Goal: Information Seeking & Learning: Compare options

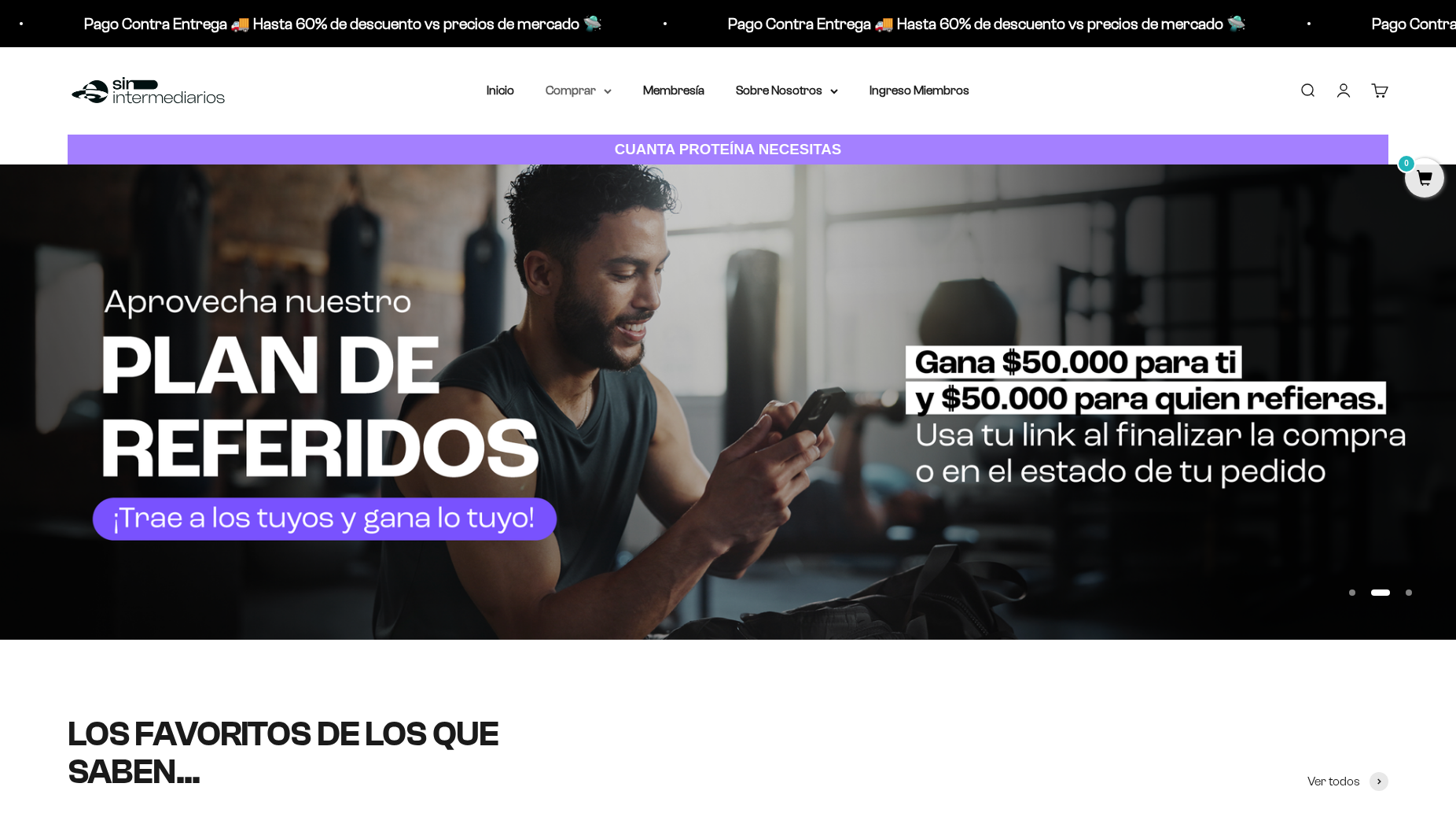
click at [602, 88] on summary "Comprar" at bounding box center [578, 89] width 66 height 20
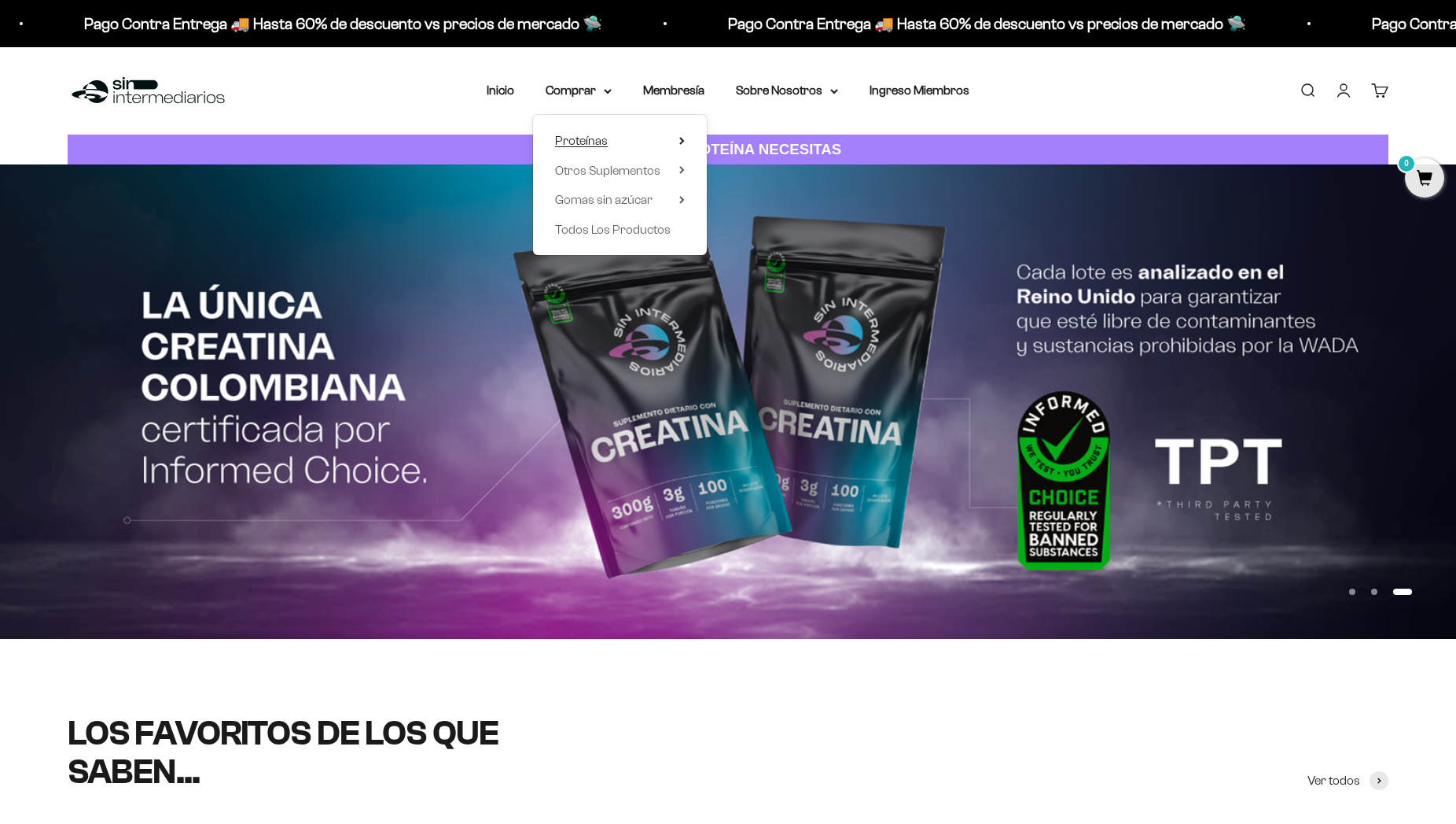
click at [602, 147] on summary "Proteínas" at bounding box center [620, 140] width 129 height 20
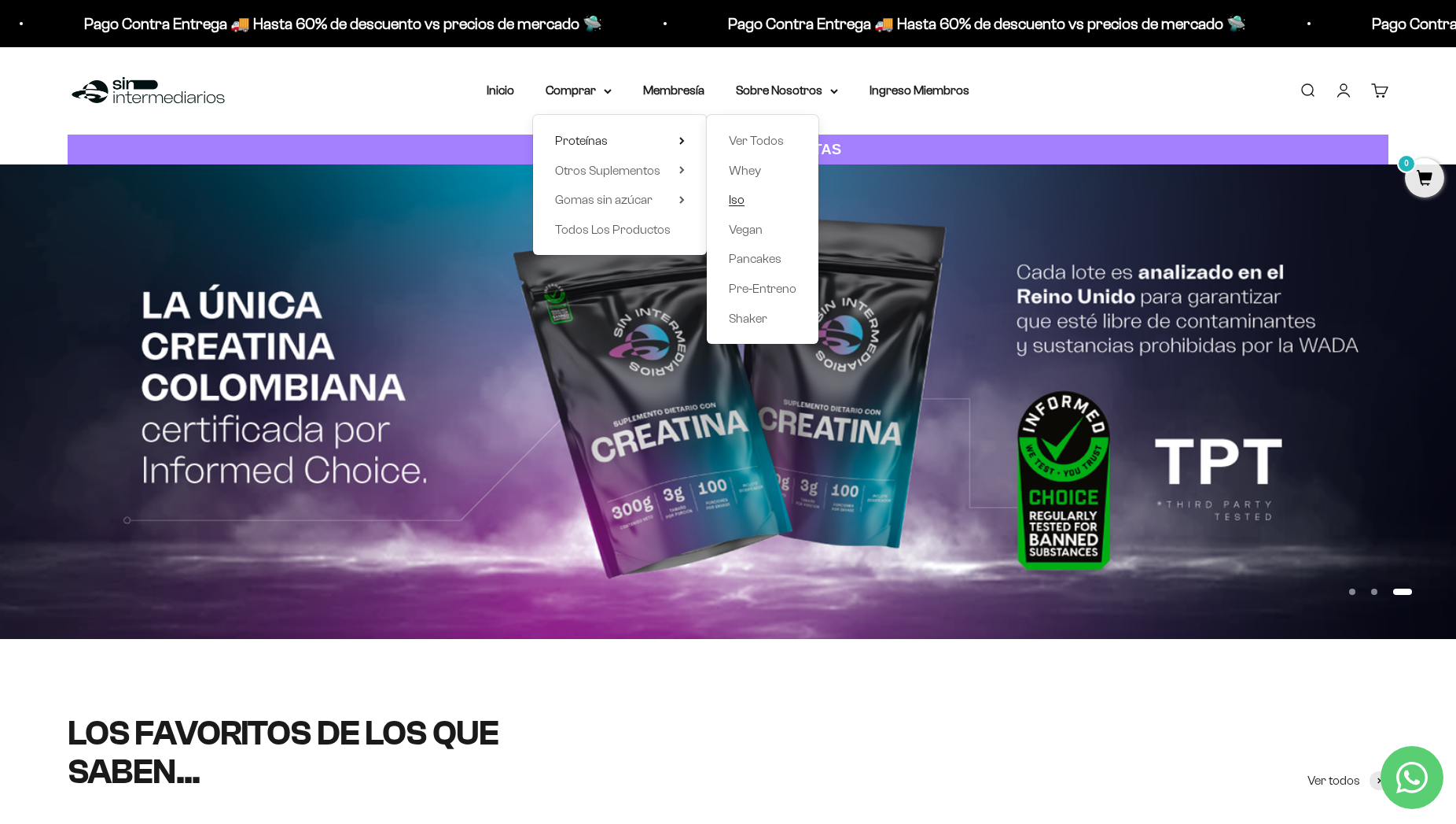
click at [731, 200] on span "Iso" at bounding box center [736, 200] width 16 height 13
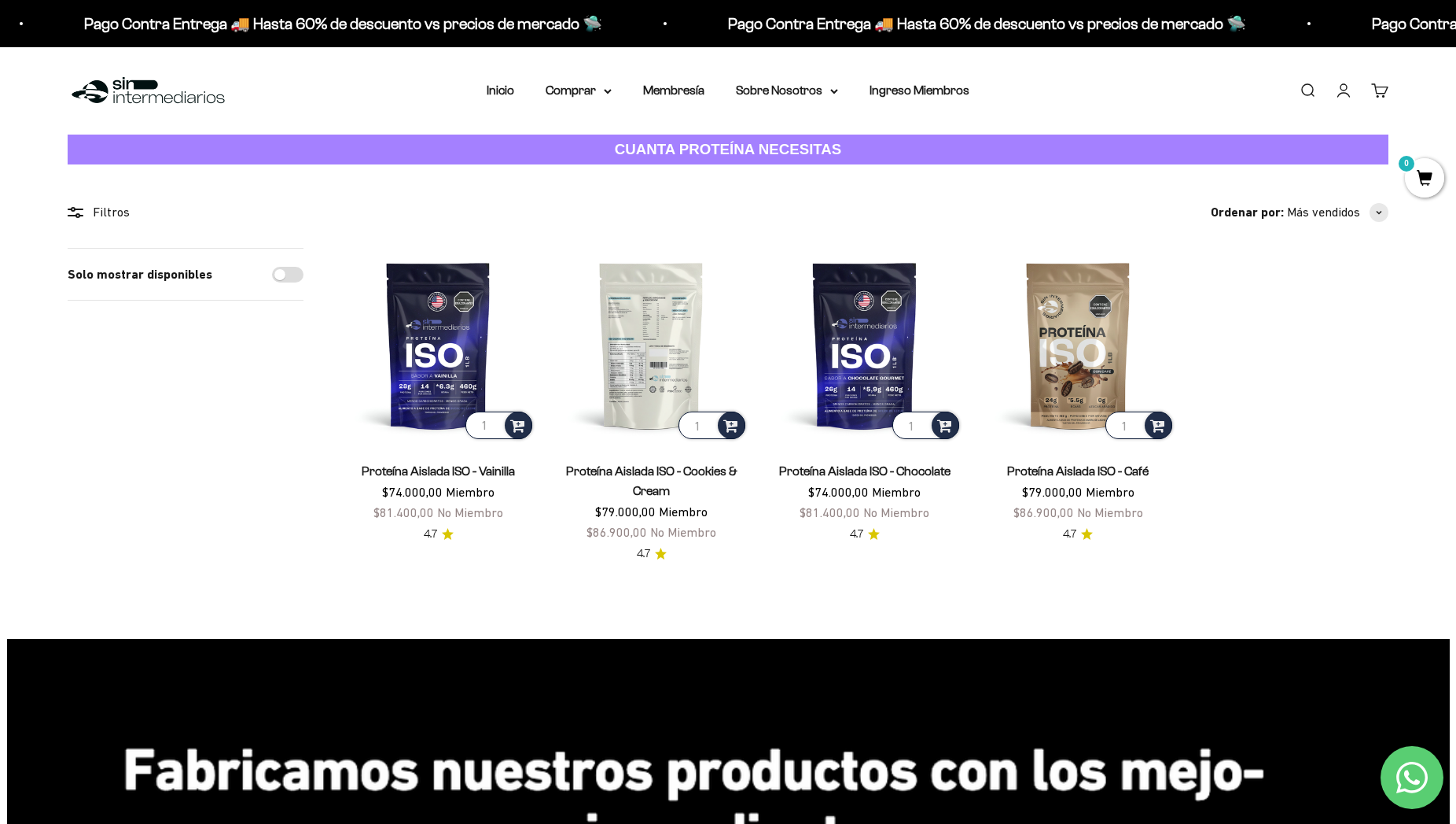
click at [627, 294] on img at bounding box center [651, 344] width 194 height 194
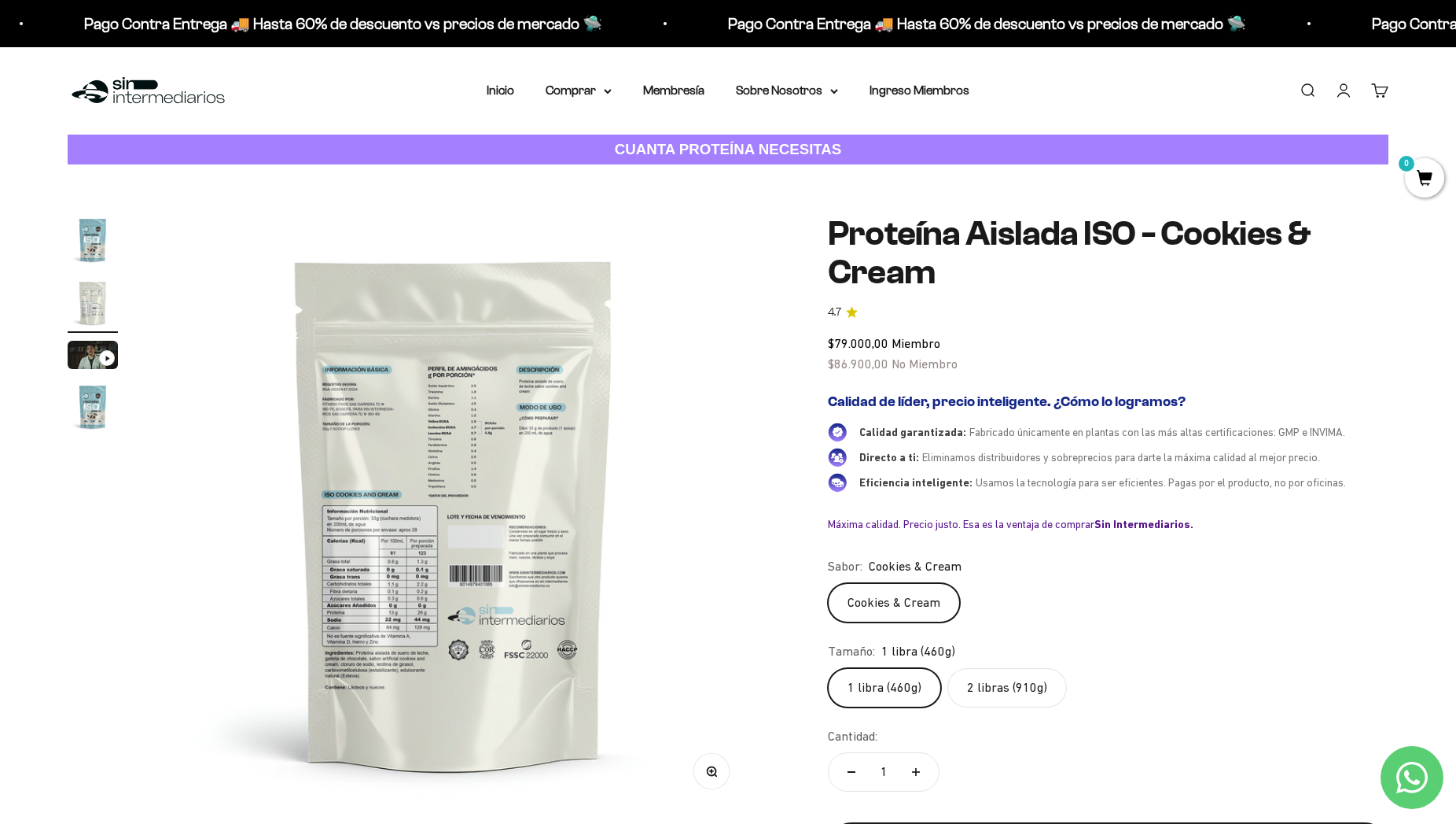
click at [406, 411] on img at bounding box center [455, 514] width 597 height 598
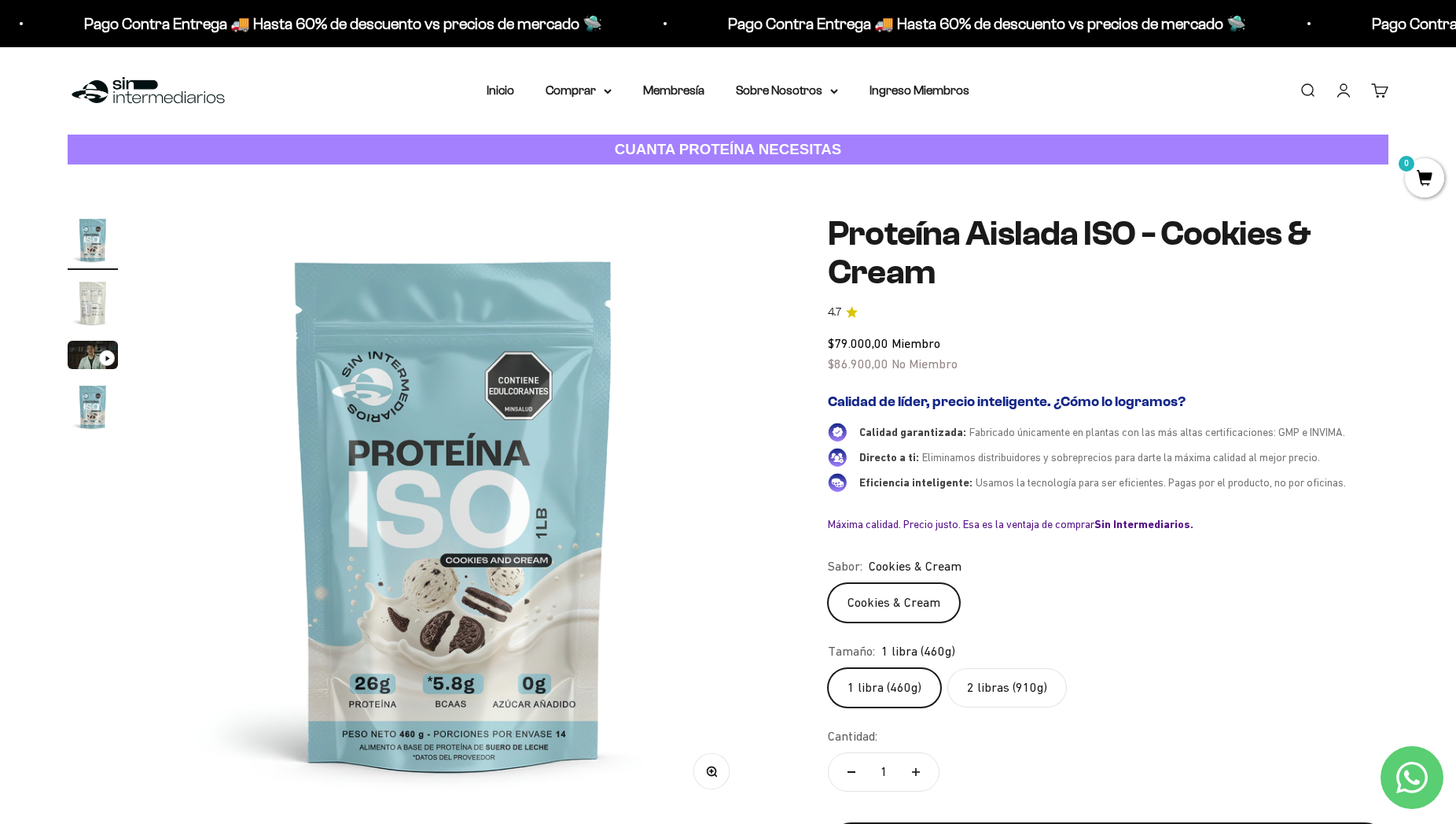
click at [91, 298] on img "Ir al artículo 2" at bounding box center [92, 303] width 50 height 50
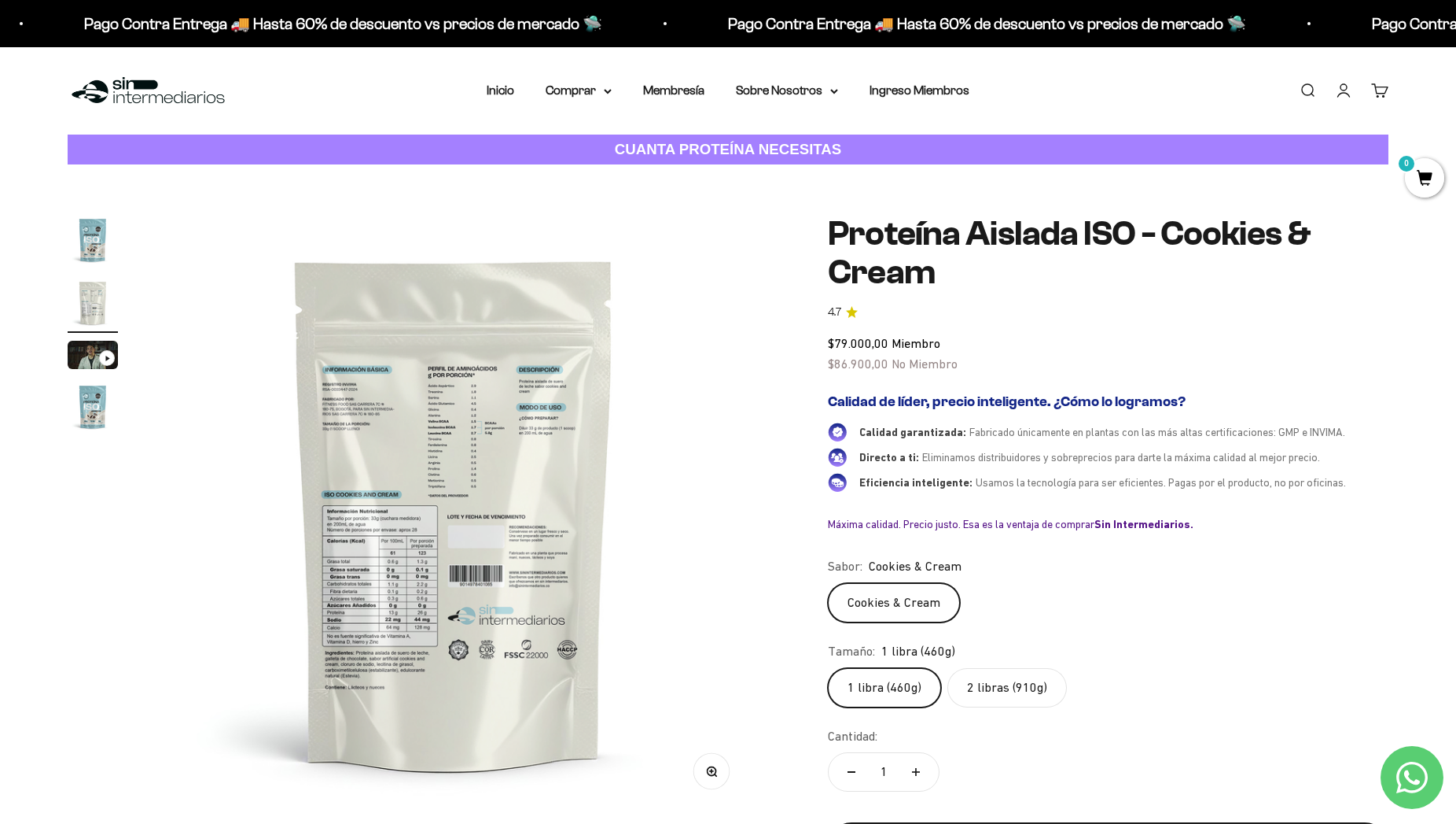
scroll to position [0, 615]
click at [715, 773] on circle "button" at bounding box center [710, 770] width 9 height 9
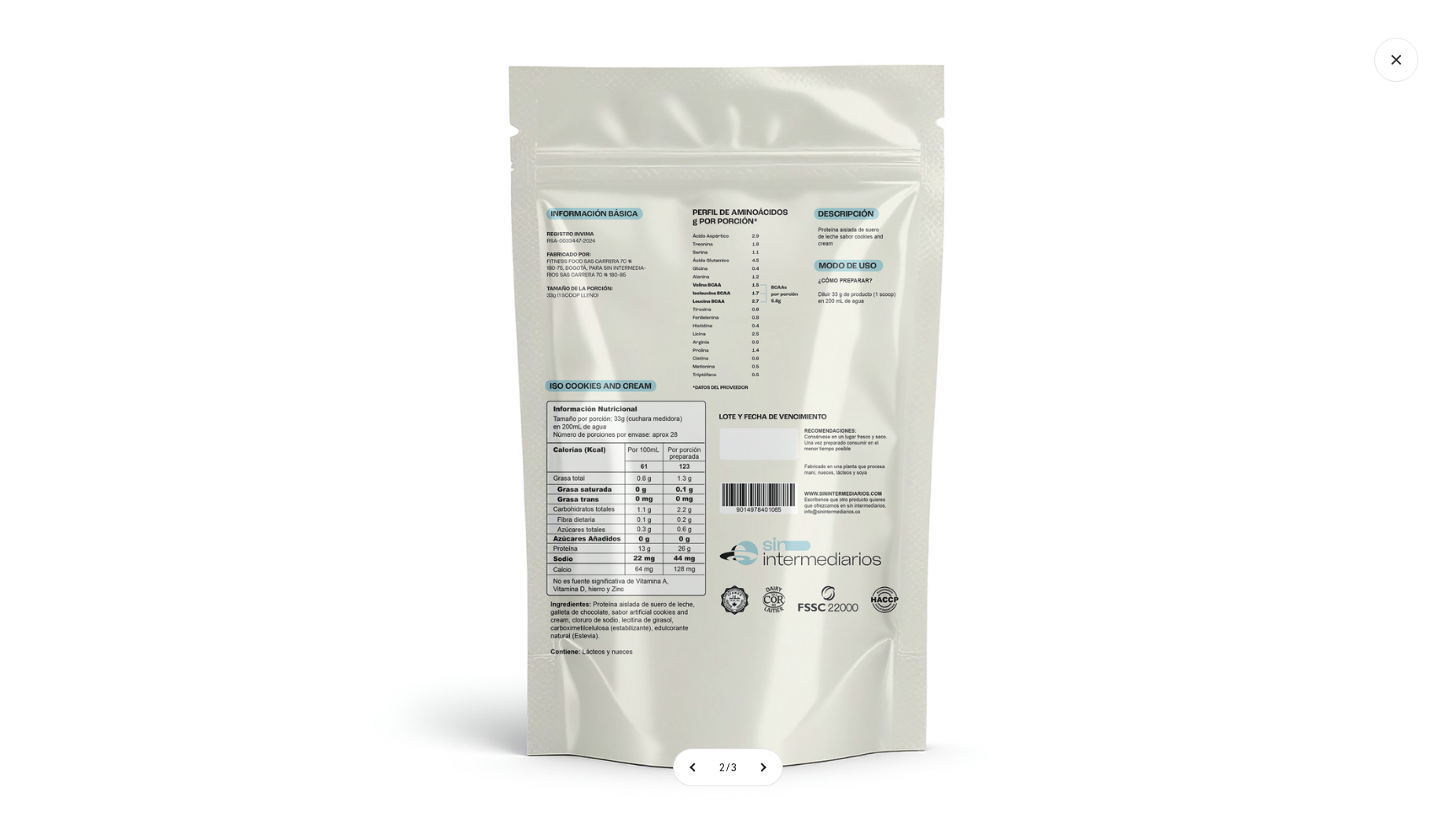
click at [620, 285] on img at bounding box center [728, 412] width 824 height 824
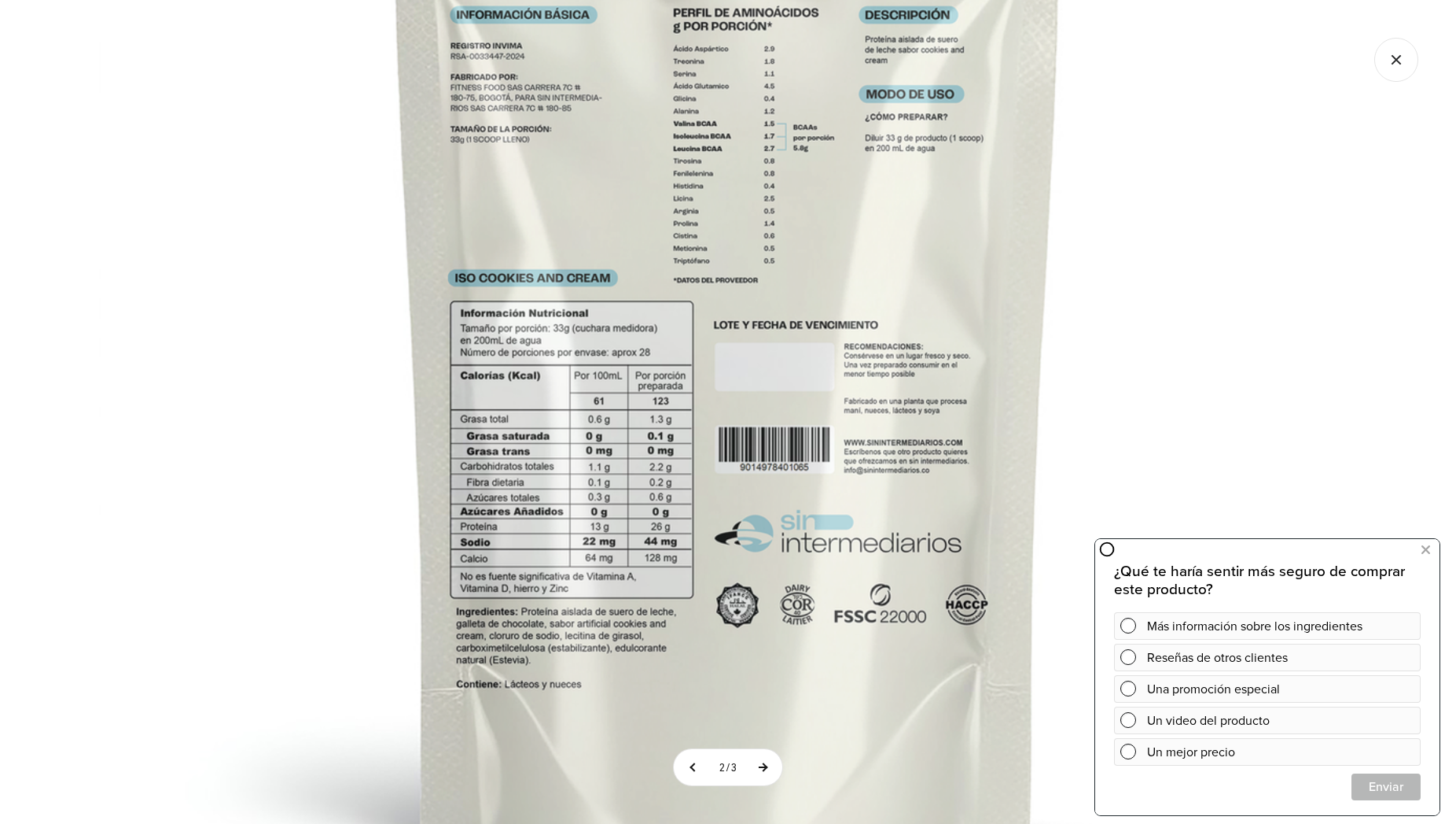
click at [766, 768] on button at bounding box center [762, 767] width 39 height 36
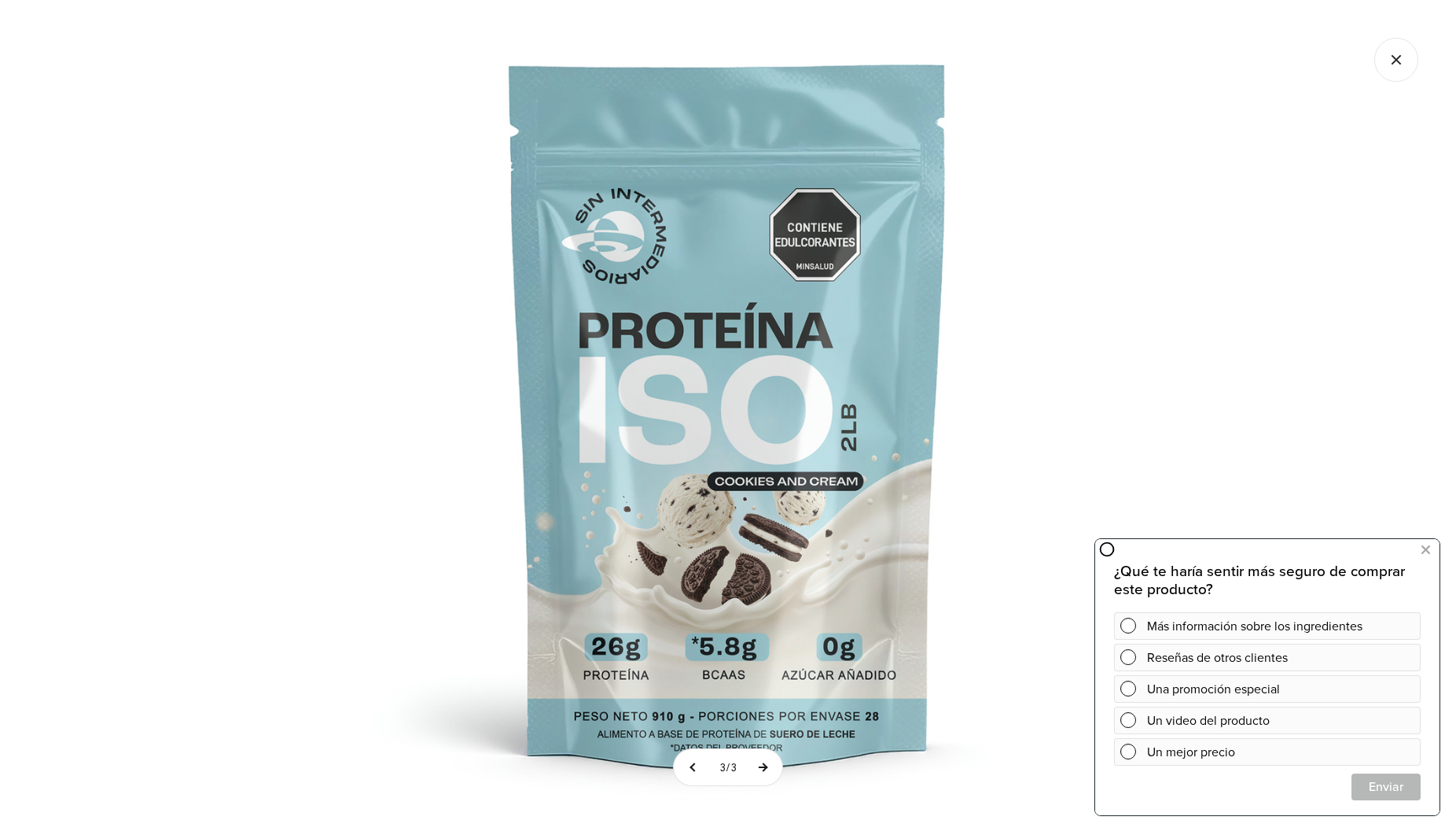
click at [766, 768] on button at bounding box center [762, 767] width 39 height 36
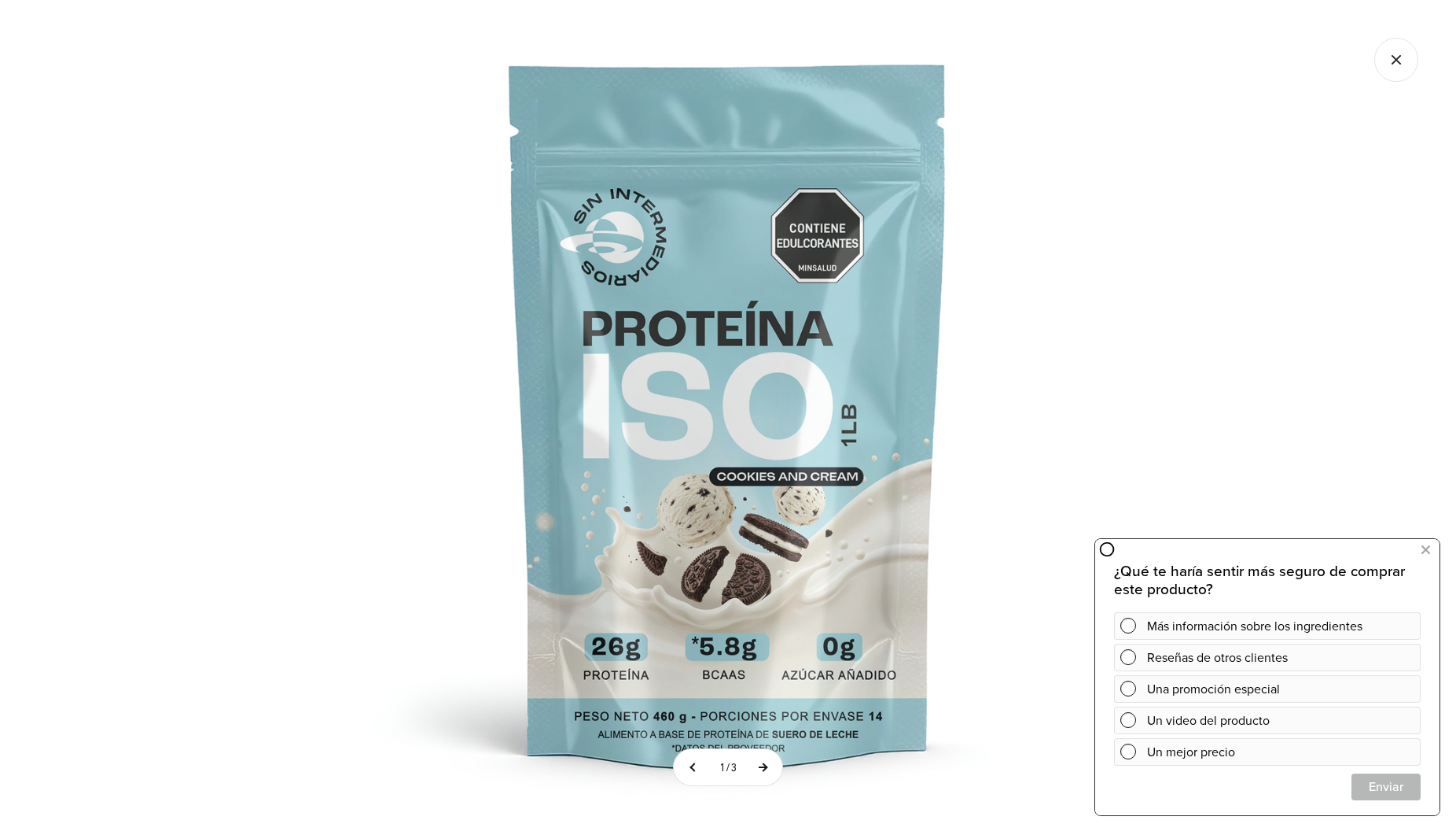
click at [766, 768] on button at bounding box center [762, 767] width 39 height 36
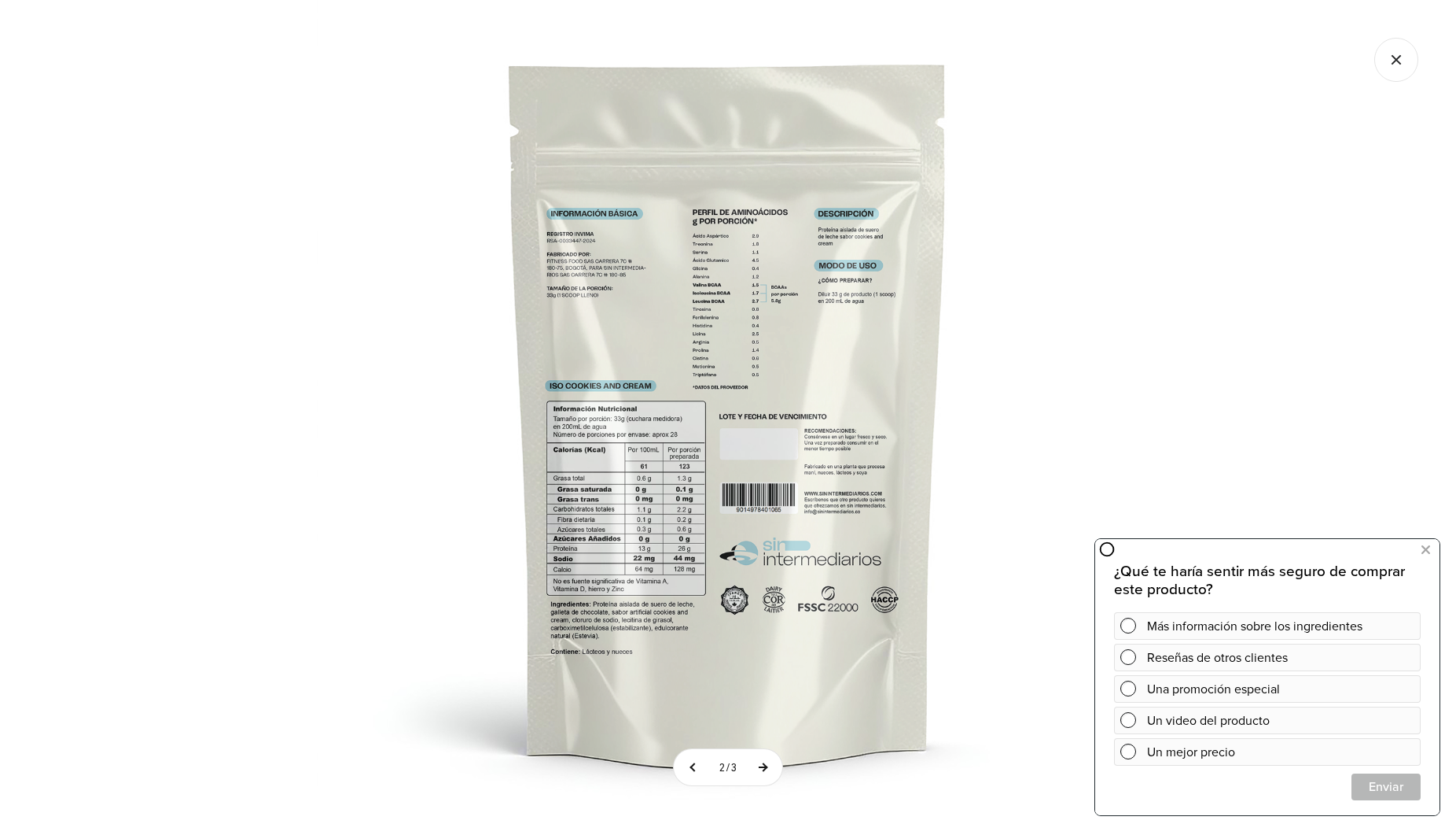
click at [766, 768] on button at bounding box center [762, 767] width 39 height 36
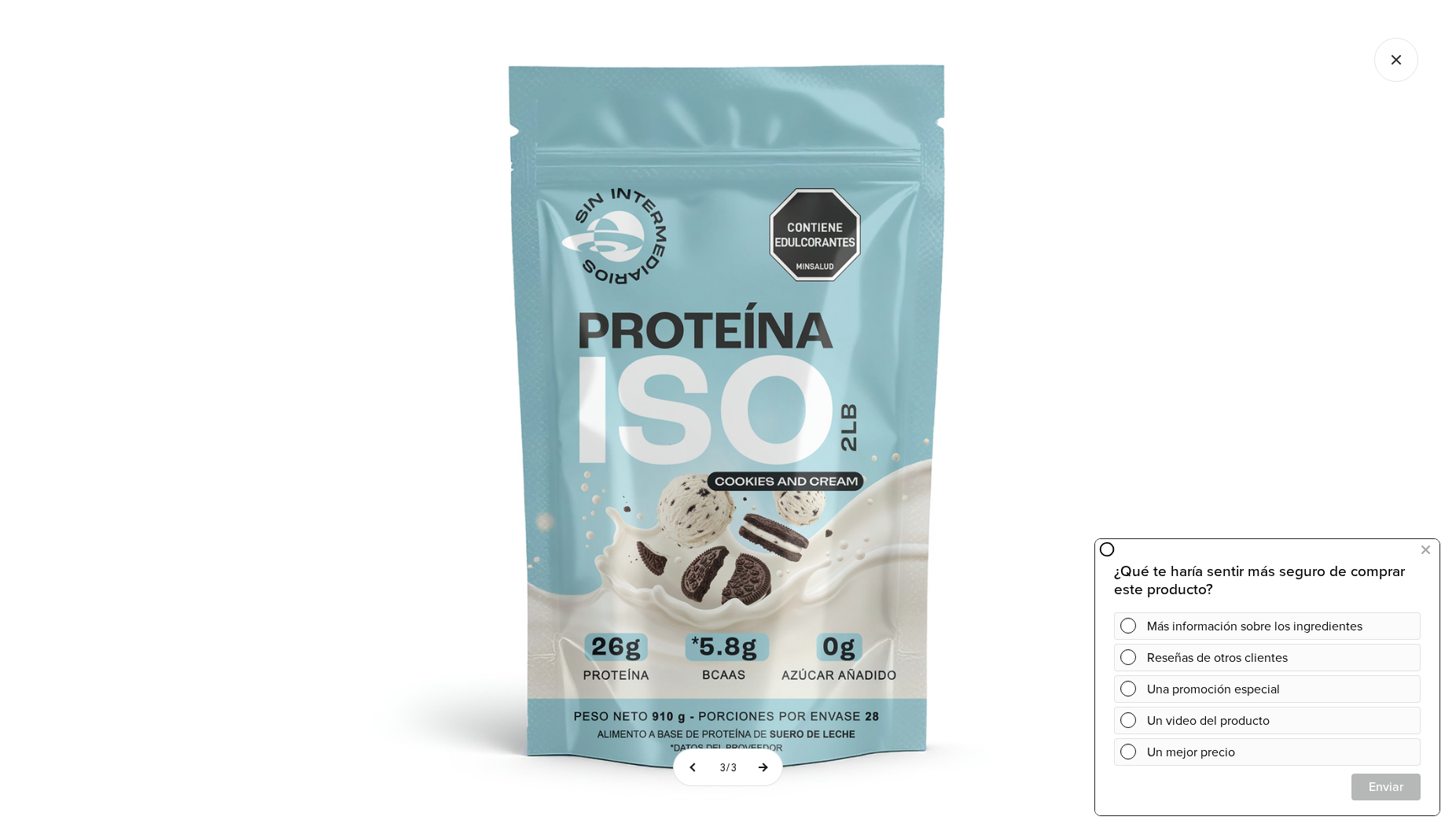
click at [766, 768] on button at bounding box center [762, 767] width 39 height 36
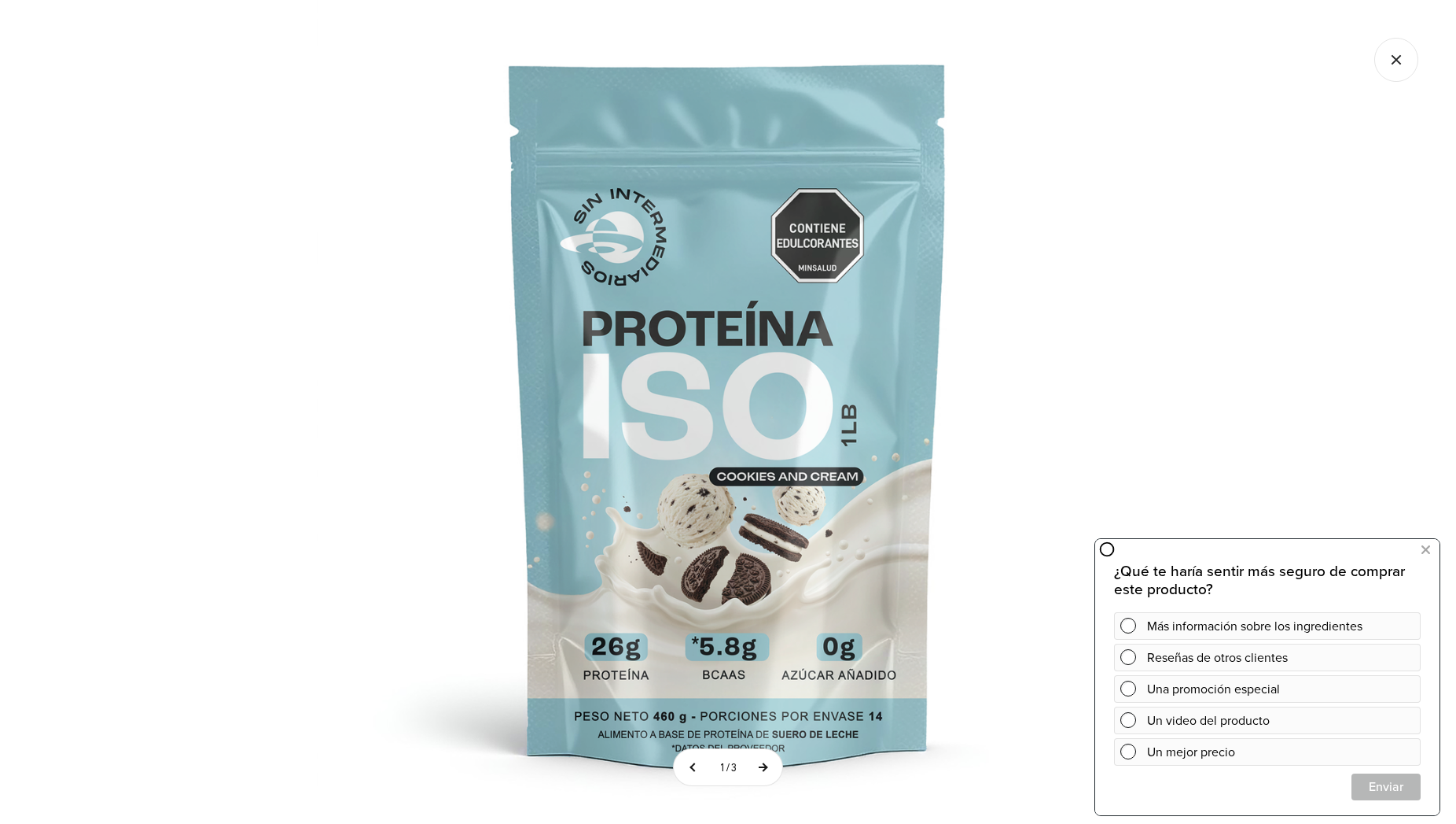
click at [766, 767] on button at bounding box center [762, 767] width 39 height 36
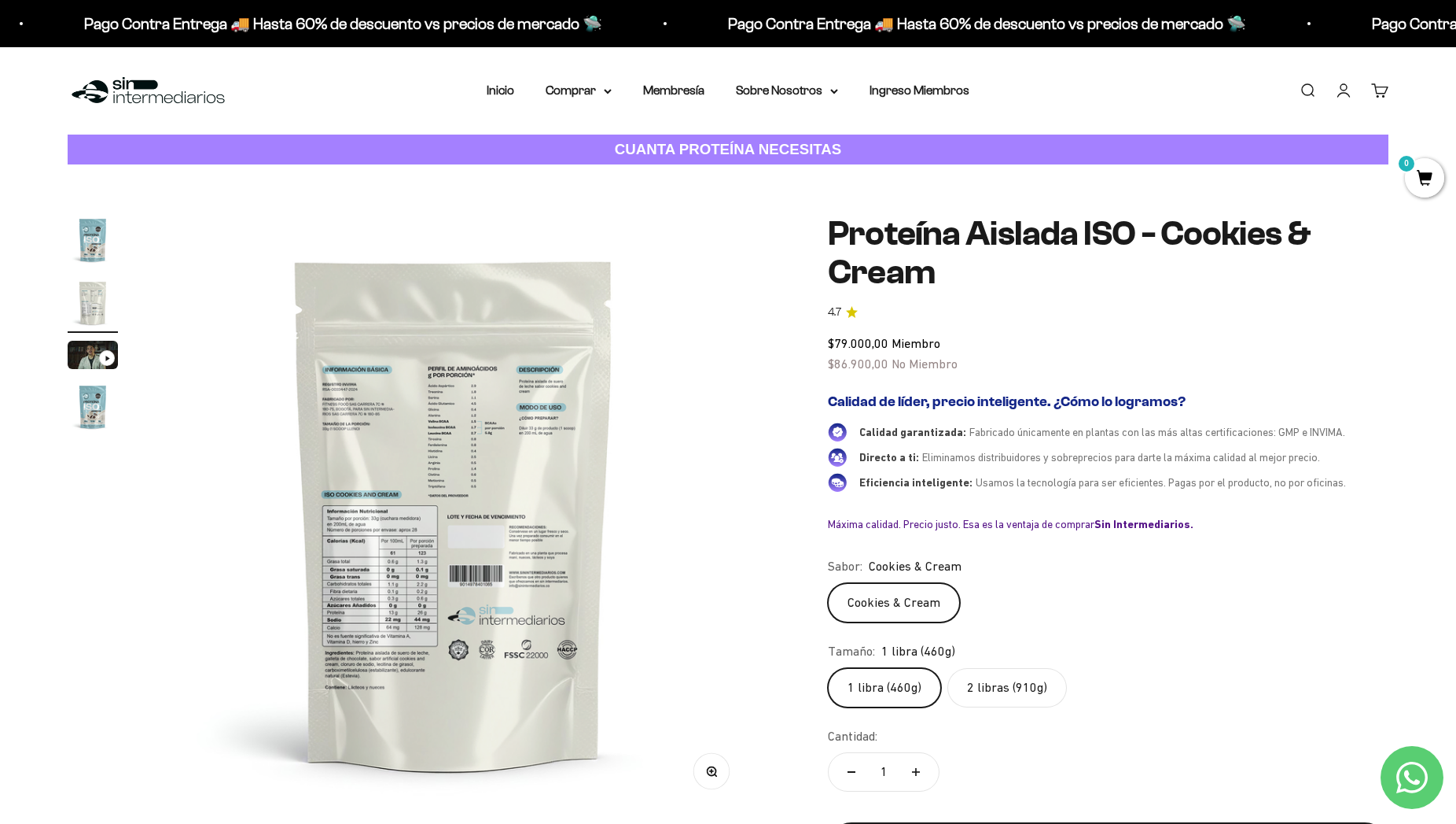
click at [59, 343] on div "Zoom Ir al artículo 1 Ir al artículo 2 Ir al artículo 3 Ir al artículo 4 Proteí…" at bounding box center [728, 555] width 1456 height 780
click at [79, 347] on img "Ir al artículo 3" at bounding box center [92, 355] width 50 height 29
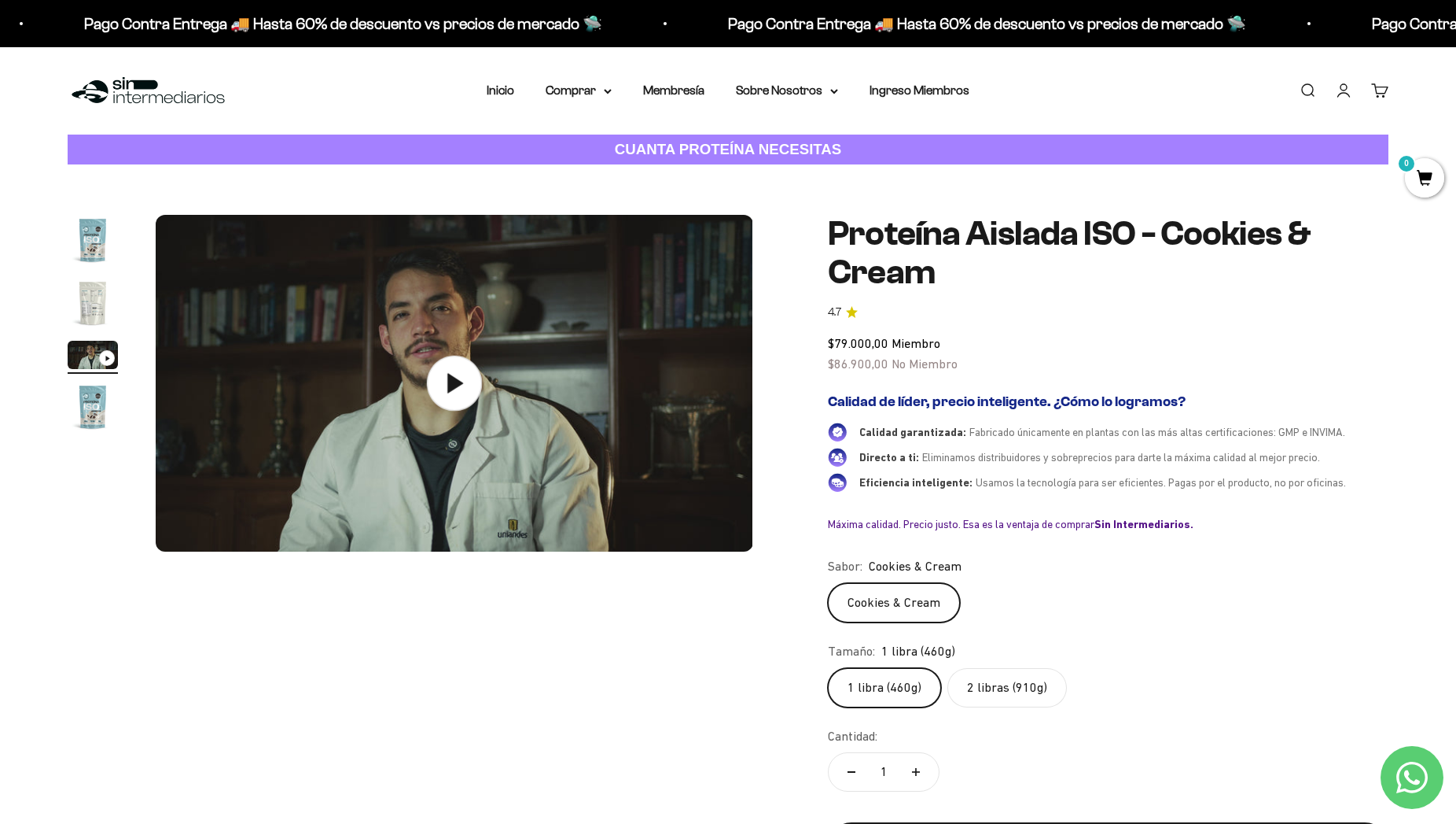
scroll to position [0, 1232]
click at [452, 367] on icon at bounding box center [455, 383] width 55 height 55
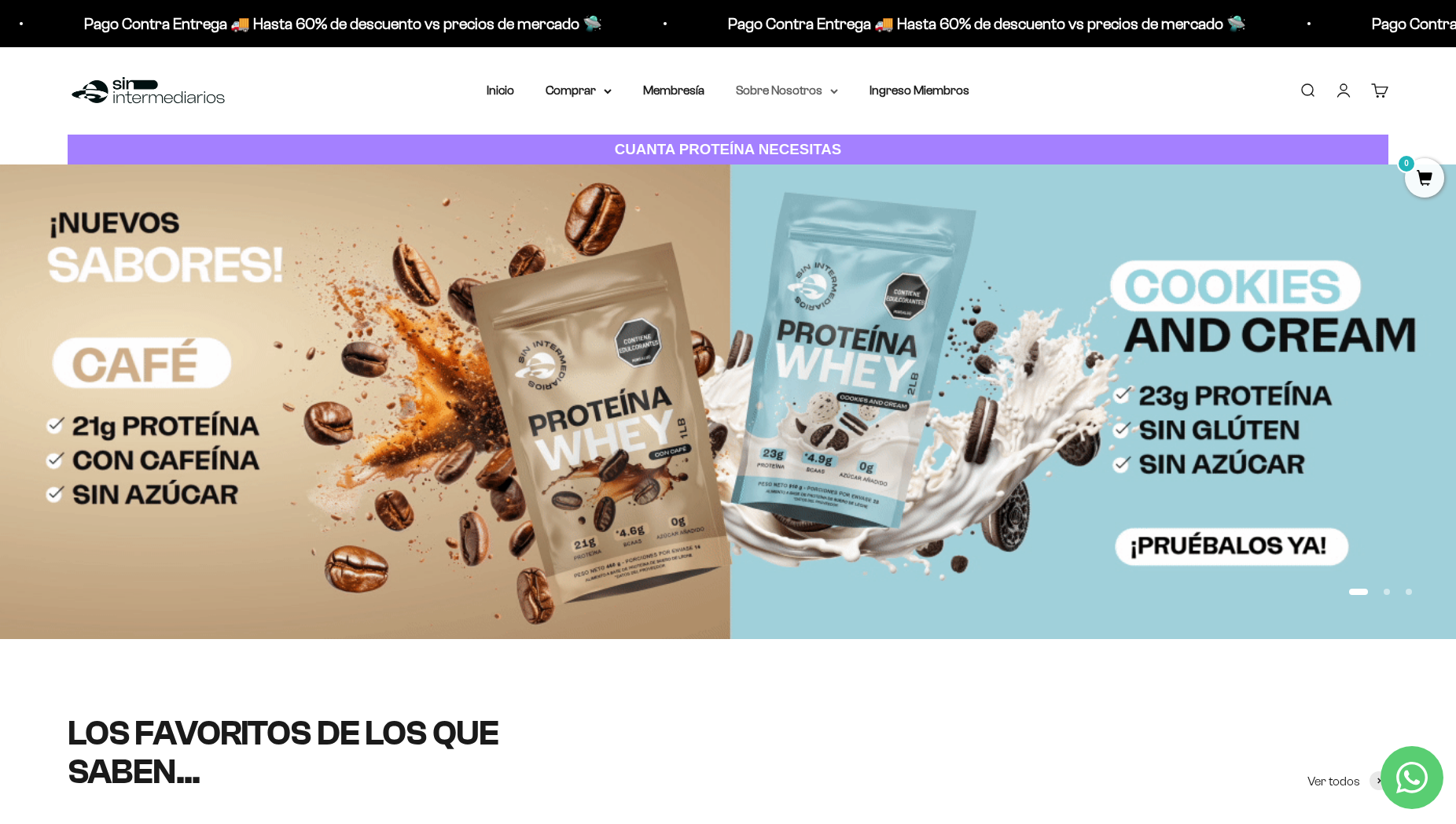
click at [765, 92] on summary "Sobre Nosotros" at bounding box center [786, 89] width 102 height 20
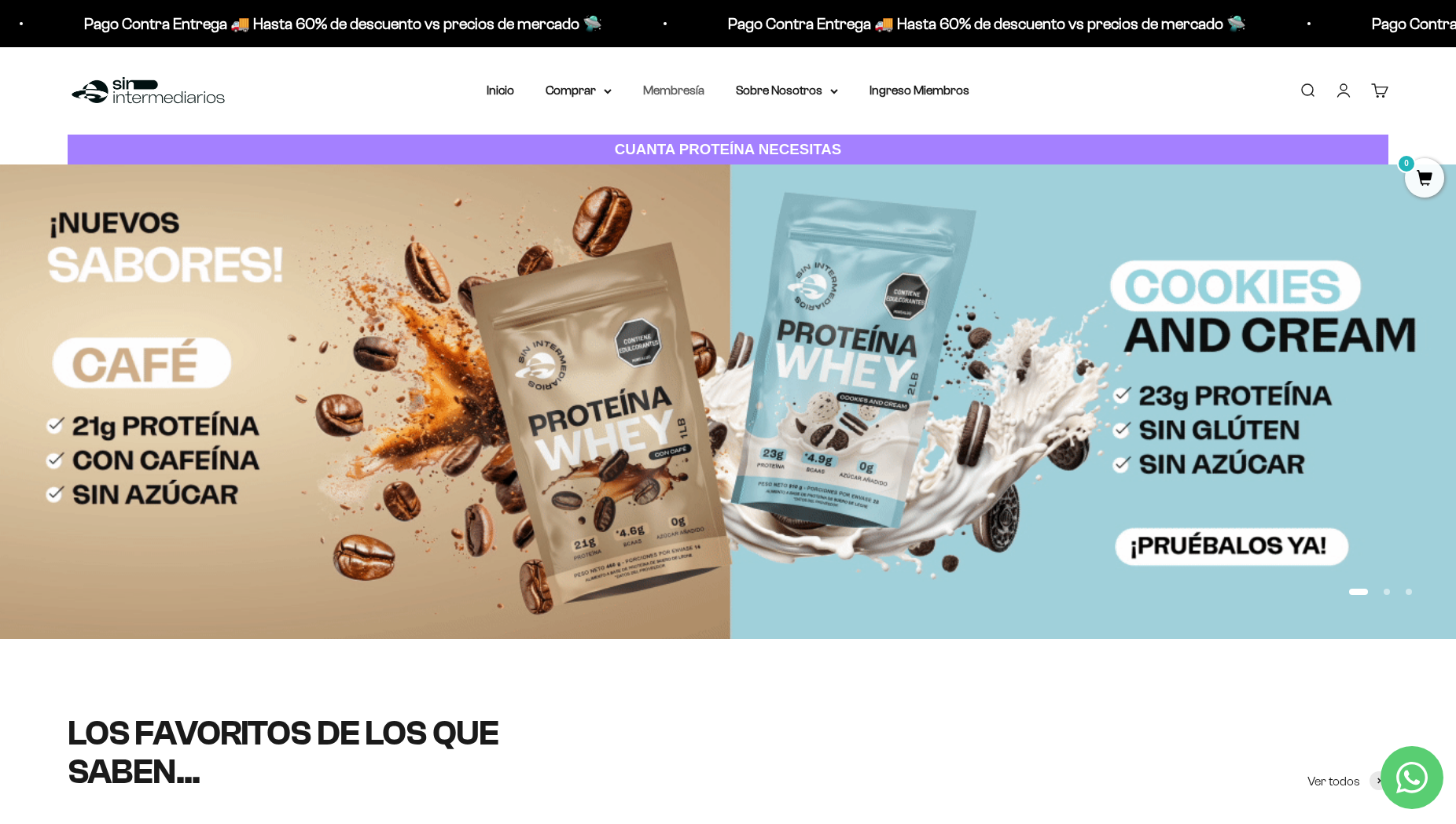
click at [662, 93] on link "Membresía" at bounding box center [673, 90] width 61 height 13
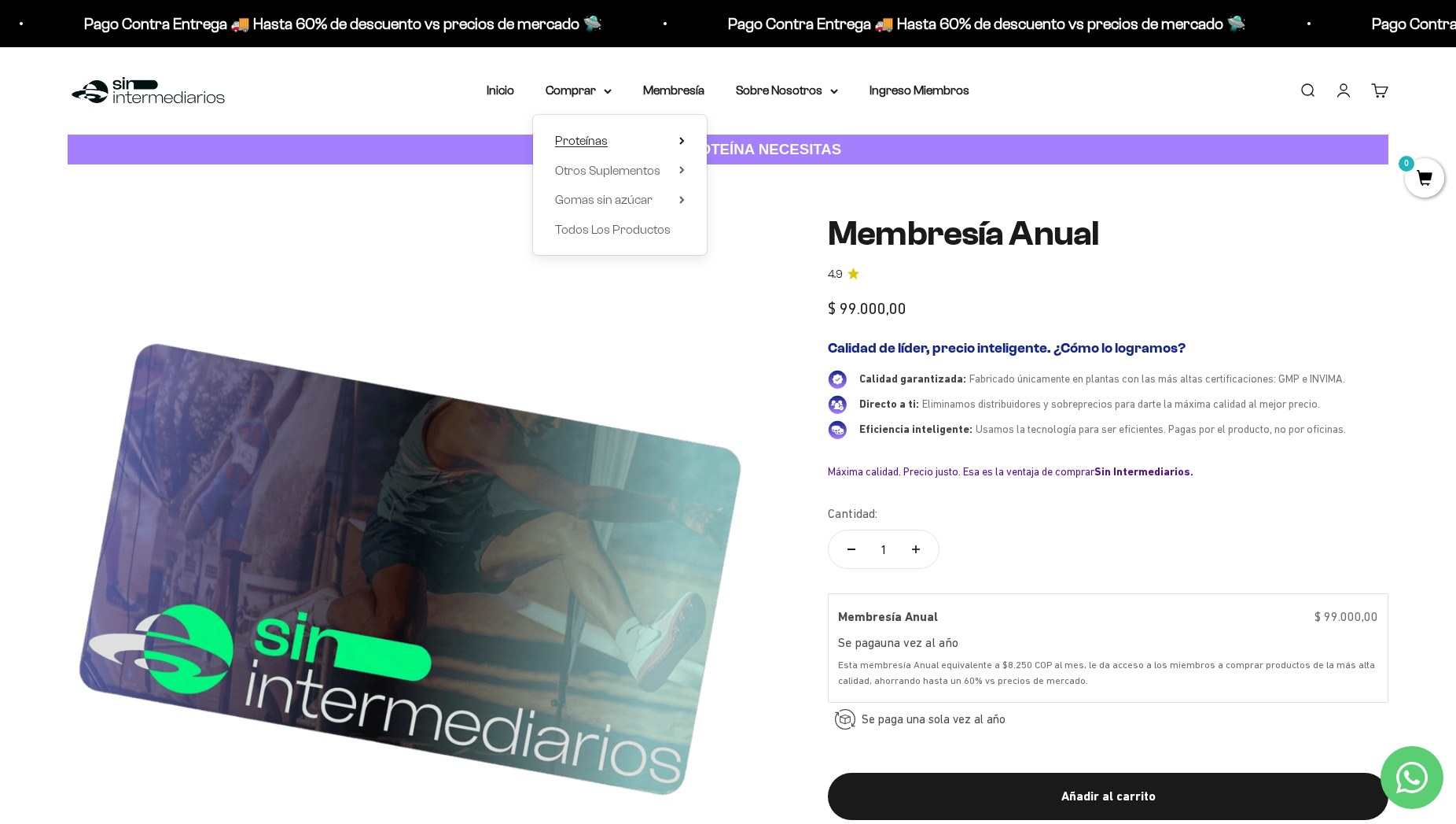
click at [600, 137] on summary "Proteínas" at bounding box center [620, 140] width 129 height 20
click at [728, 172] on span "Whey" at bounding box center [745, 170] width 32 height 13
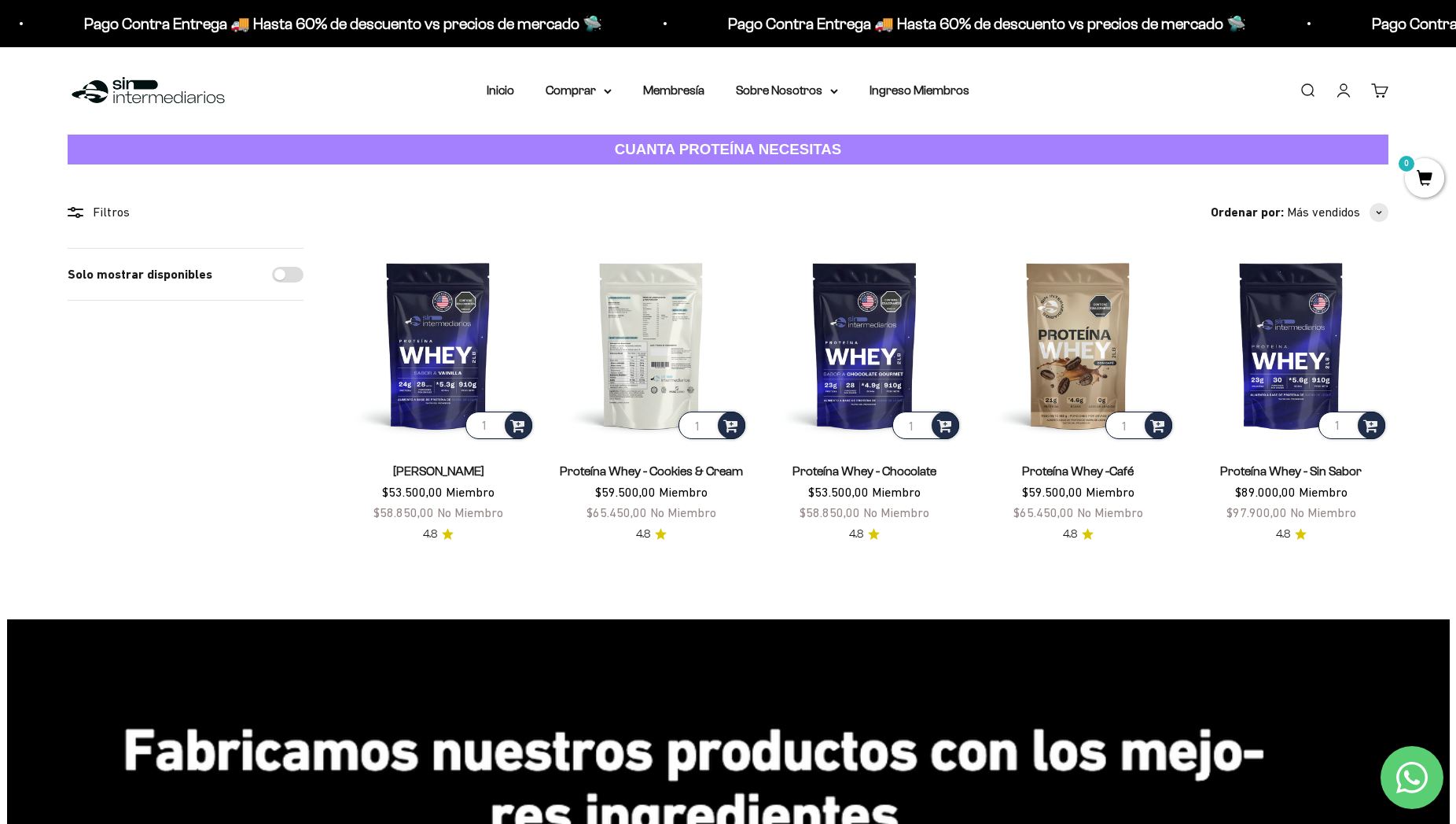
click at [627, 346] on img at bounding box center [651, 344] width 194 height 194
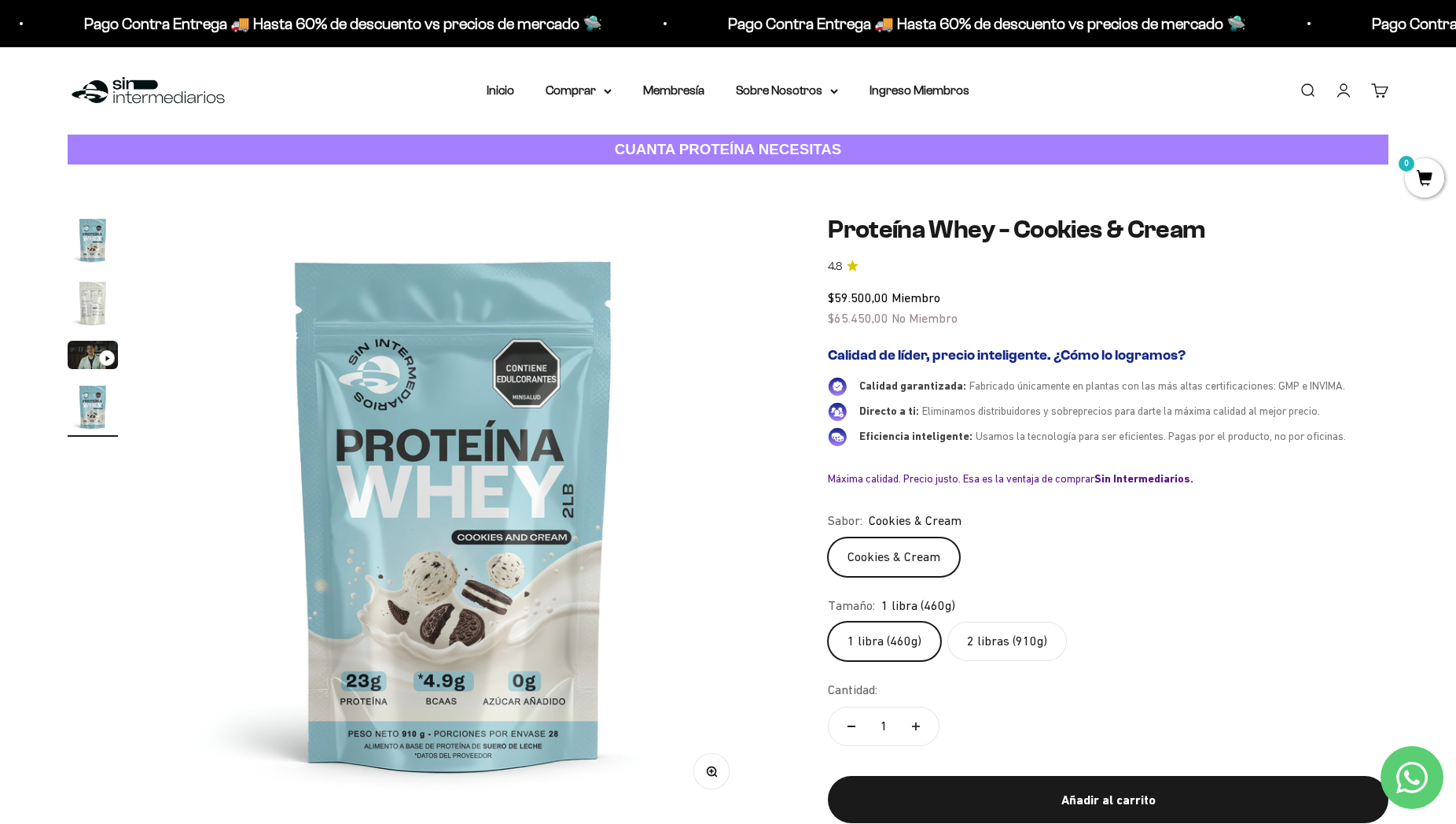
click at [97, 291] on img "Ir al artículo 2" at bounding box center [92, 303] width 50 height 50
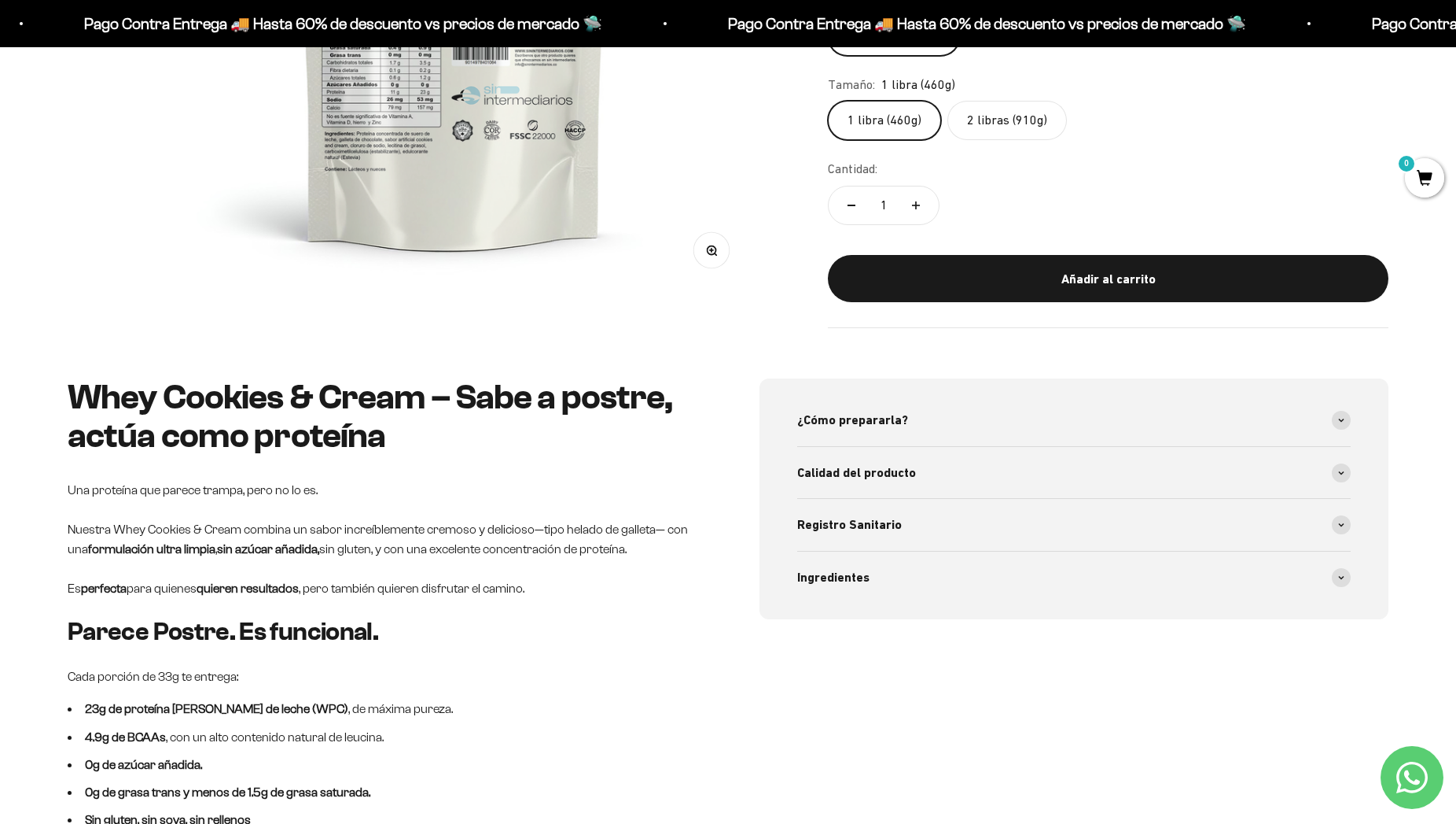
scroll to position [361, 0]
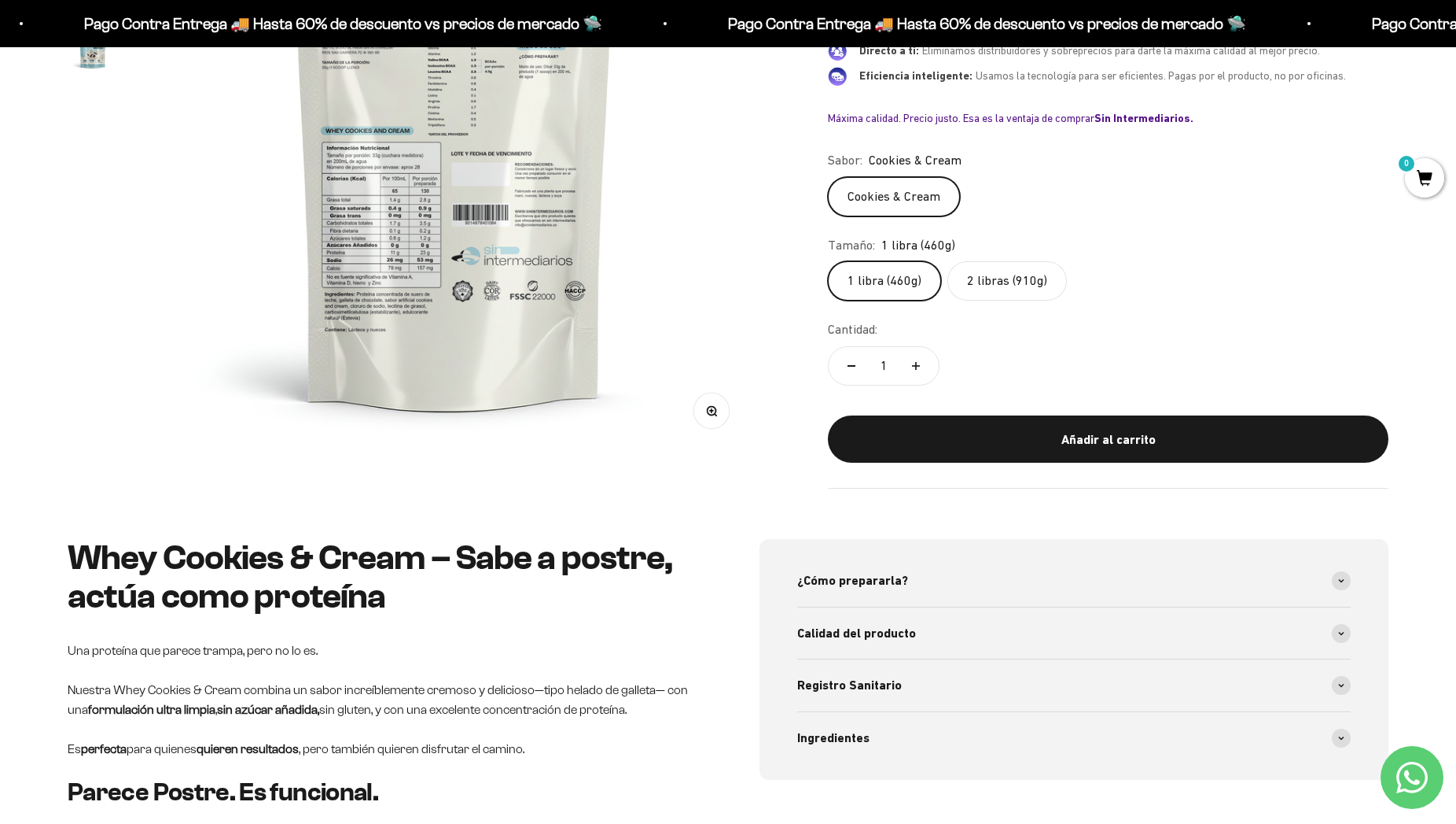
click at [710, 411] on icon "button" at bounding box center [711, 412] width 11 height 11
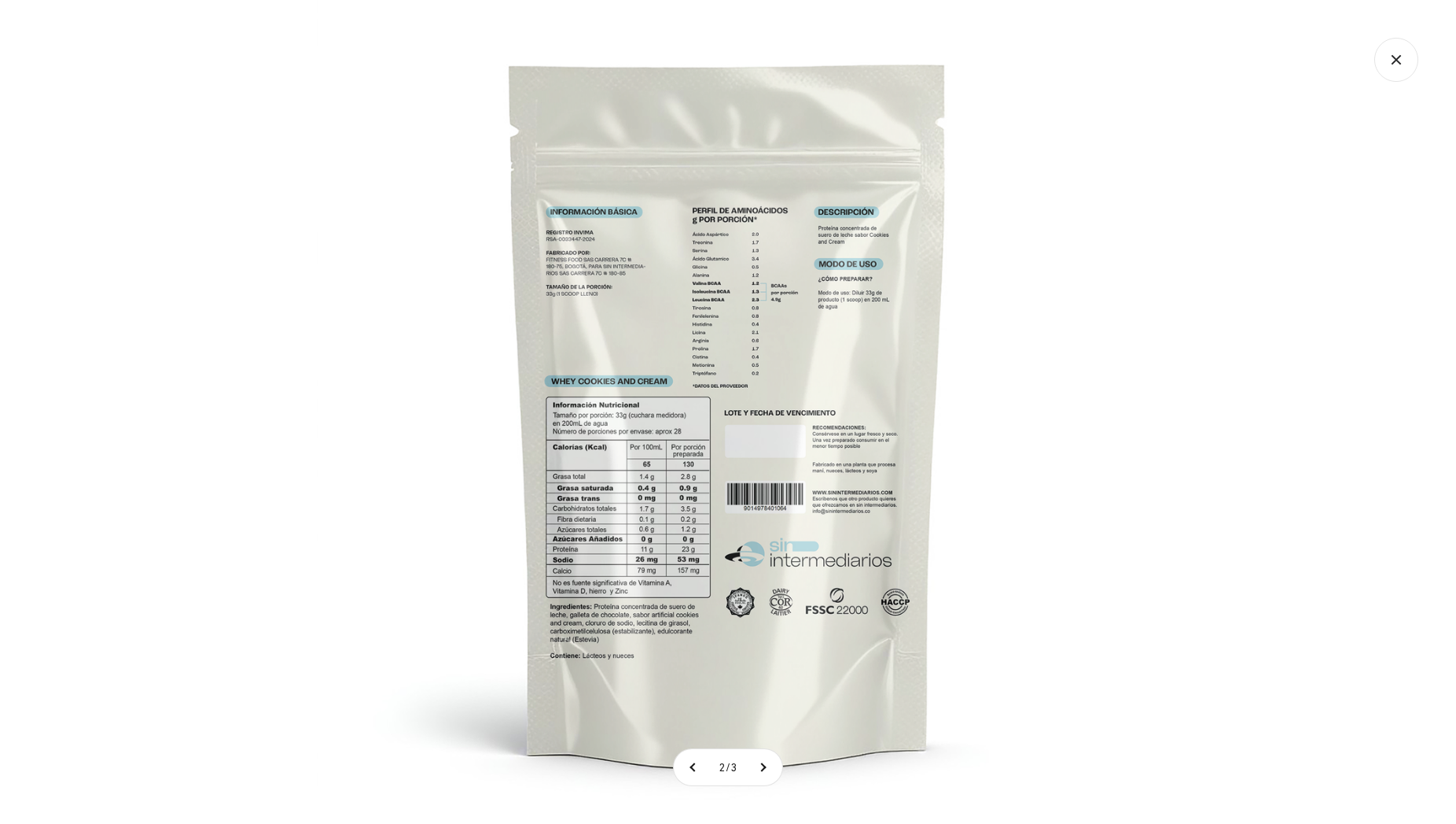
click at [706, 421] on img at bounding box center [728, 412] width 824 height 824
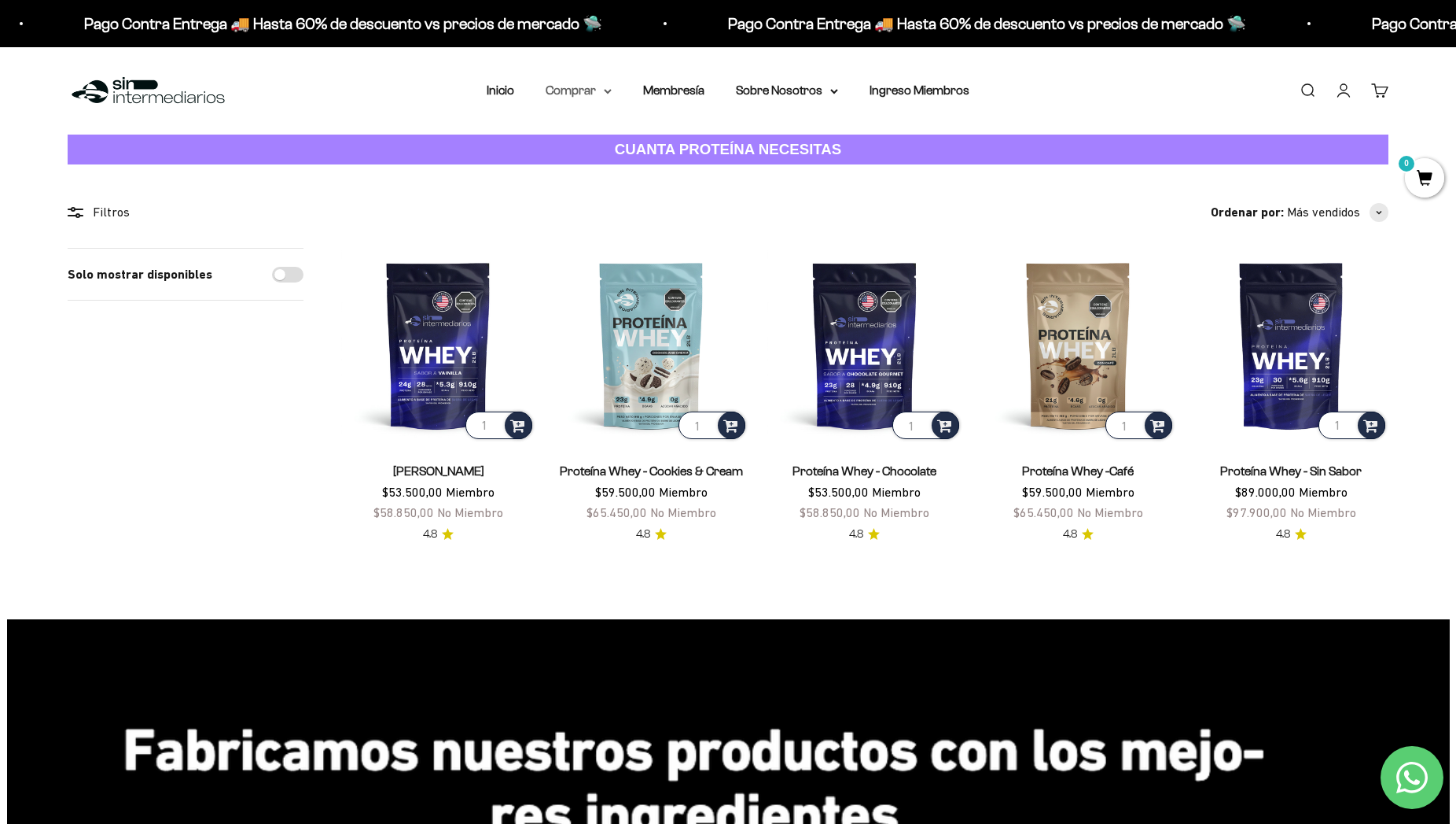
click at [593, 88] on summary "Comprar" at bounding box center [578, 89] width 66 height 20
click at [581, 143] on span "Proteínas" at bounding box center [581, 141] width 52 height 13
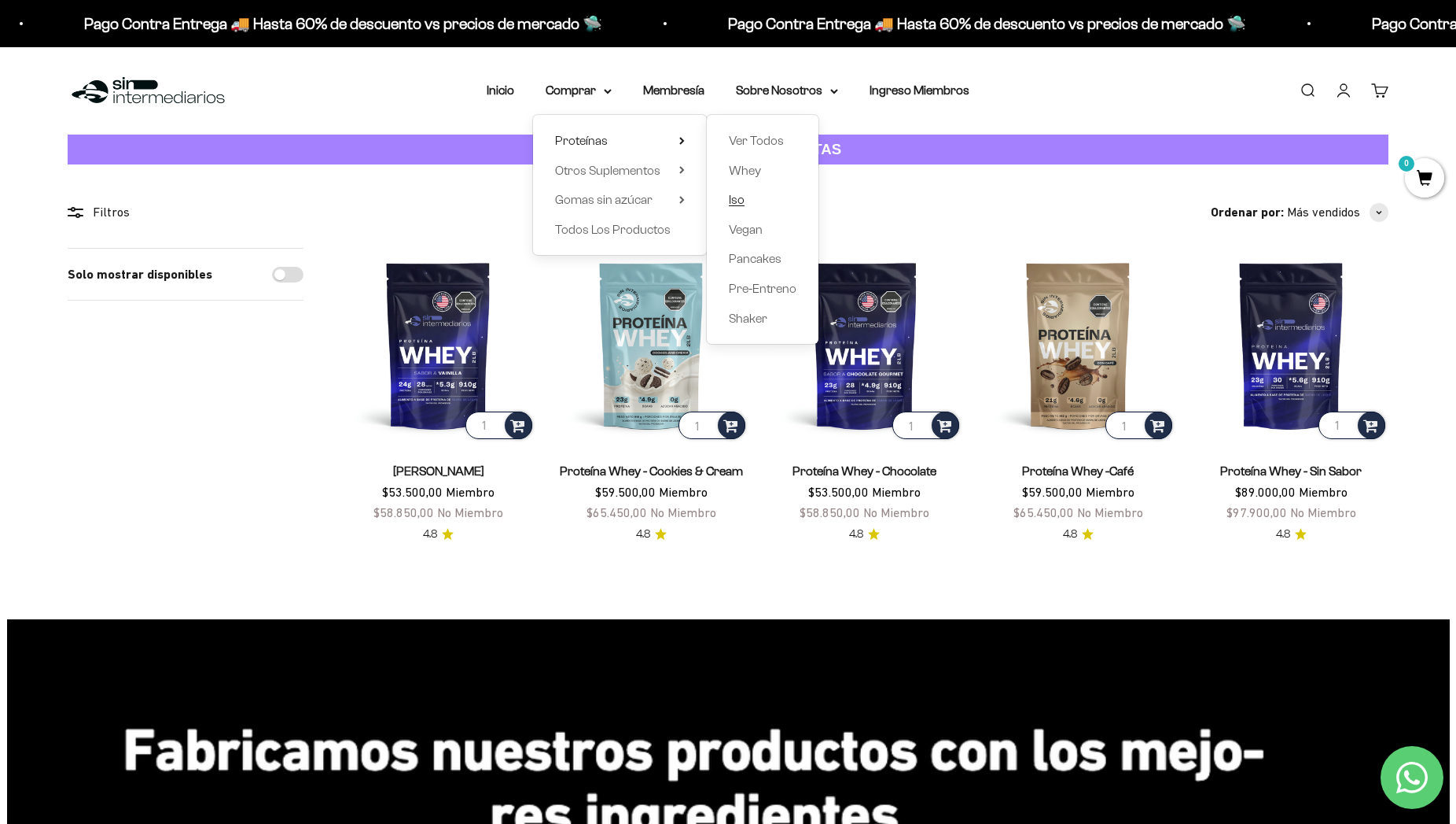
click at [728, 201] on span "Iso" at bounding box center [736, 200] width 16 height 13
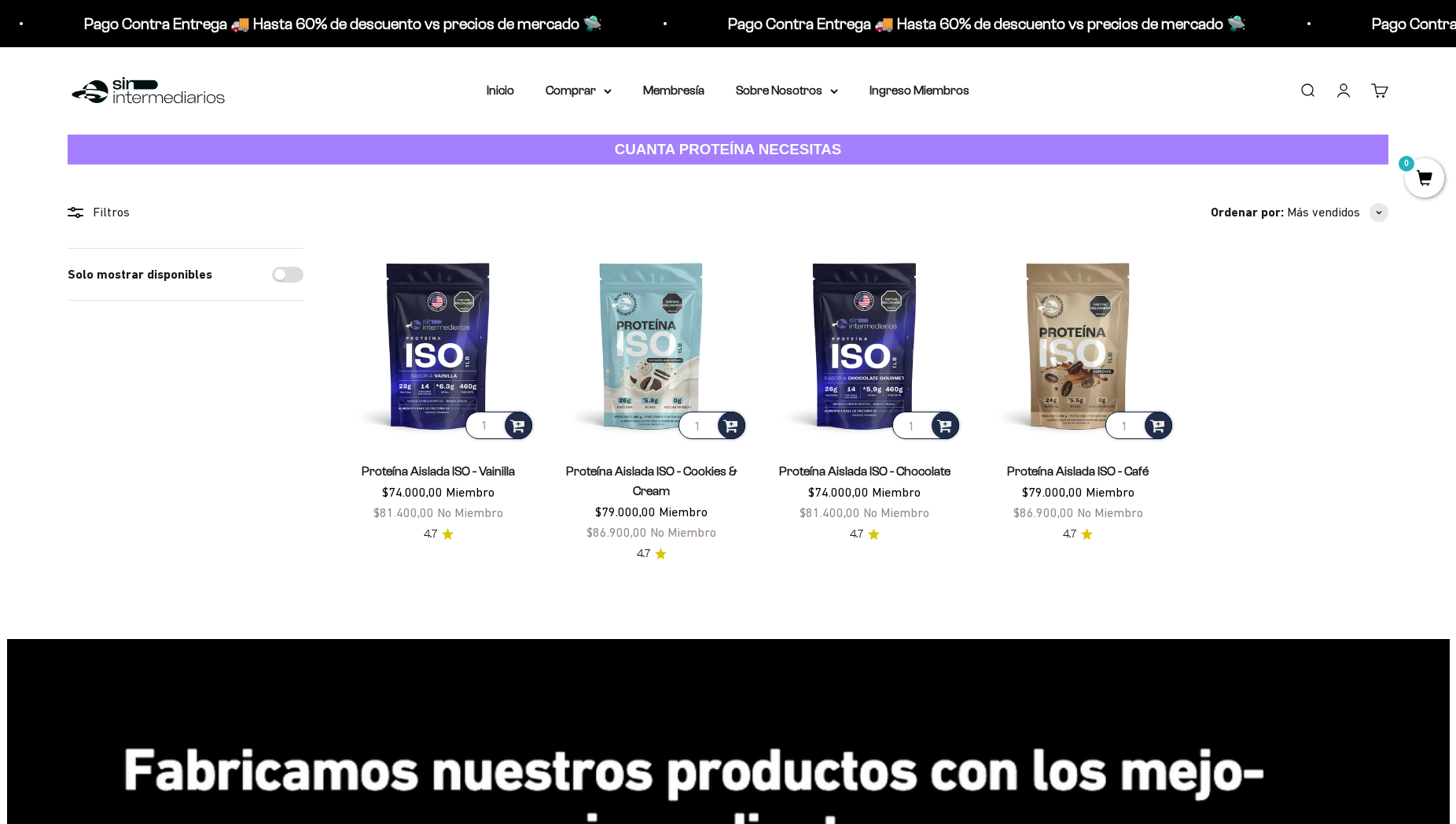
click at [638, 326] on img at bounding box center [651, 344] width 194 height 194
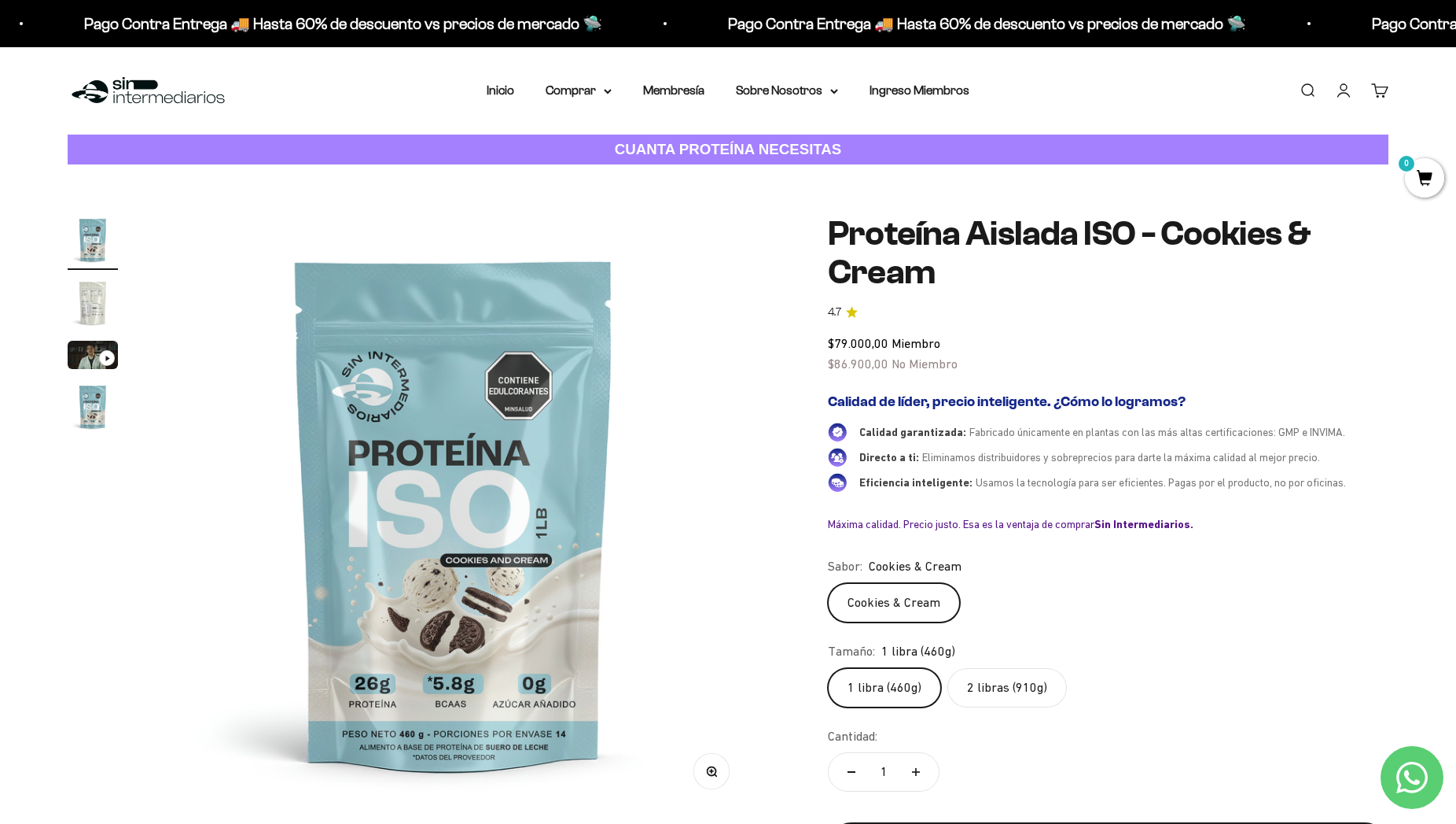
click at [96, 303] on img "Ir al artículo 2" at bounding box center [92, 303] width 50 height 50
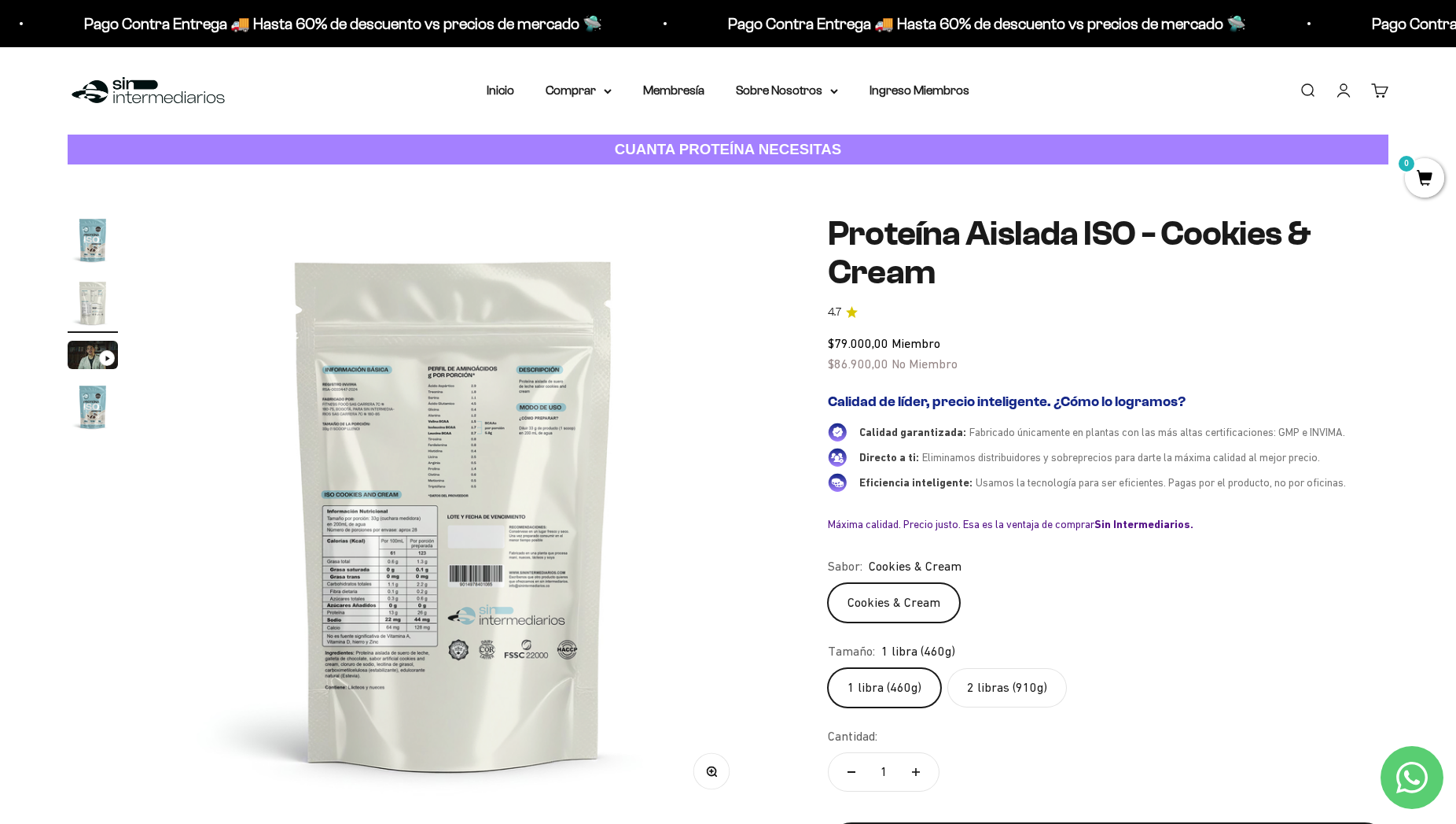
scroll to position [0, 615]
click at [709, 775] on circle "button" at bounding box center [710, 770] width 9 height 9
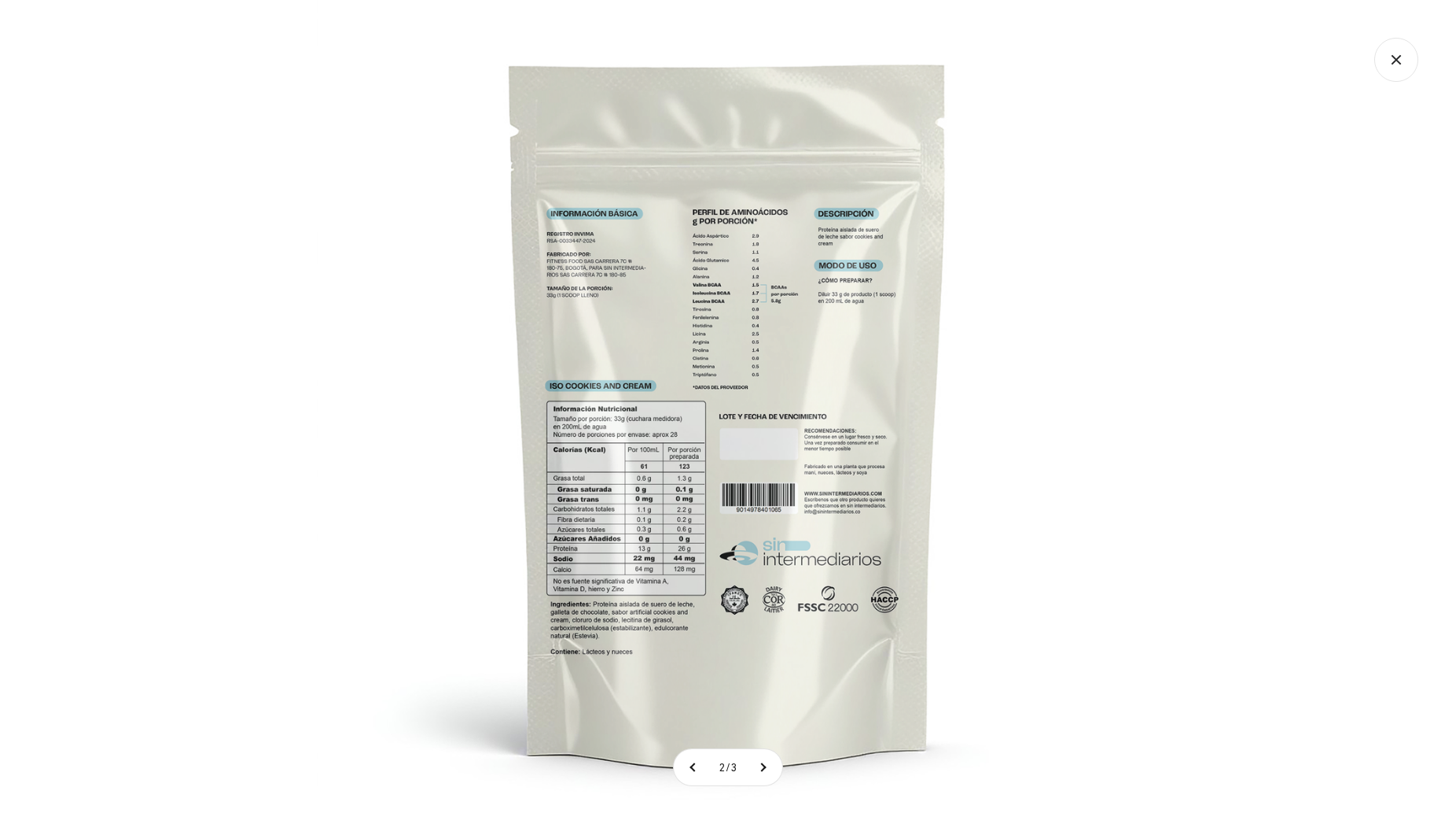
click at [802, 542] on img at bounding box center [728, 412] width 824 height 824
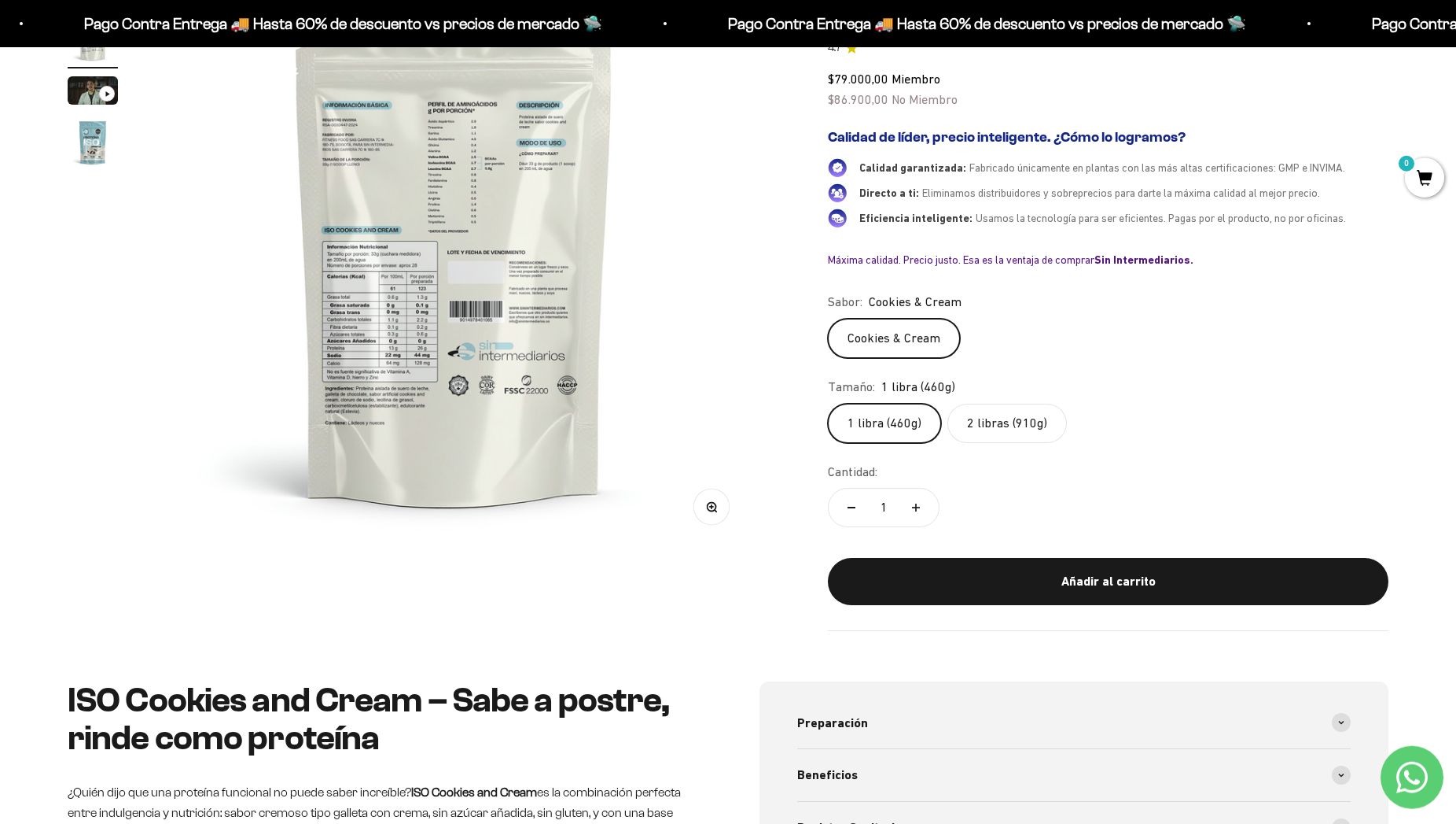
scroll to position [0, 0]
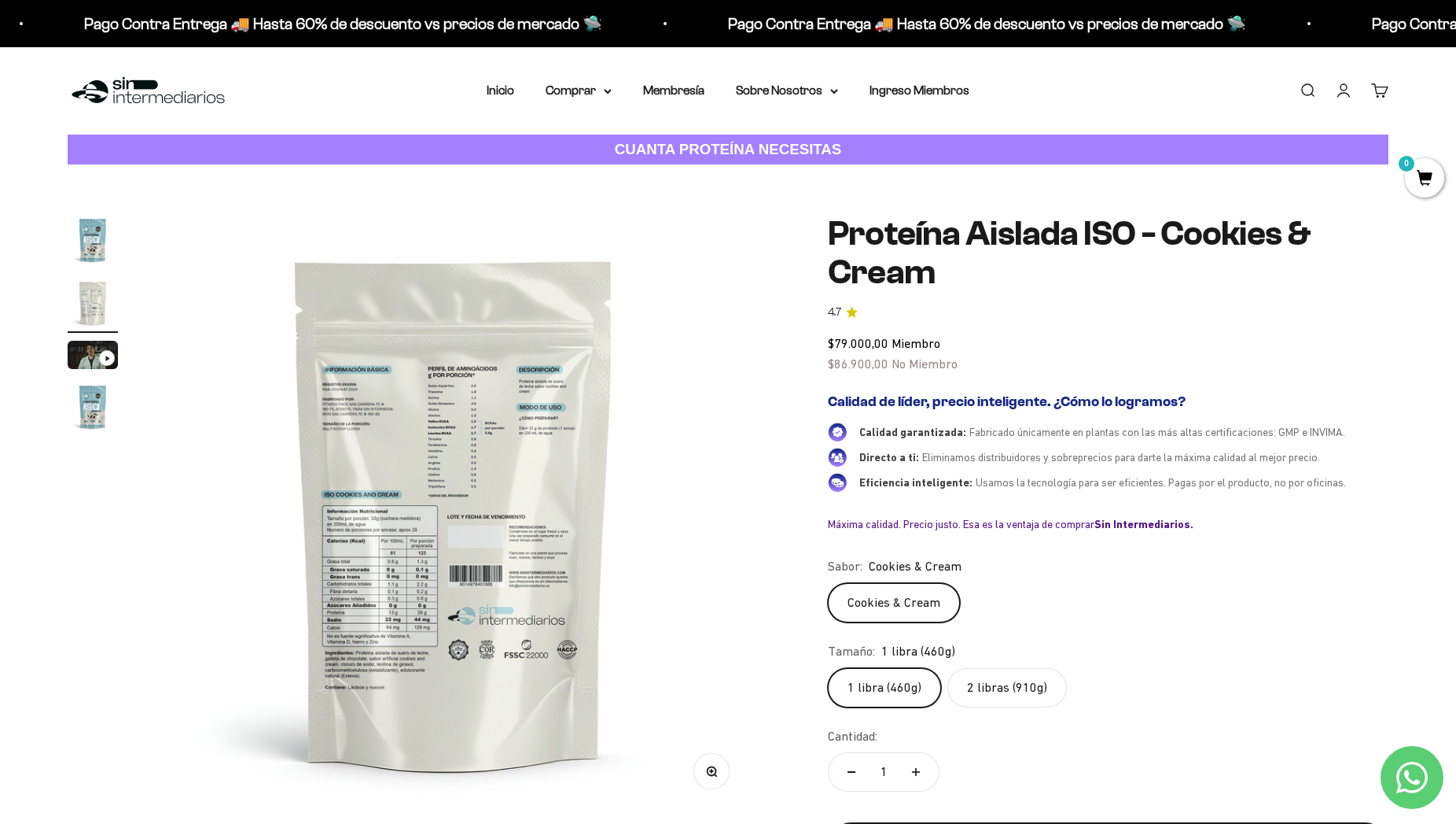
click at [100, 306] on img "Ir al artículo 2" at bounding box center [92, 303] width 50 height 50
click at [526, 431] on img at bounding box center [455, 514] width 597 height 598
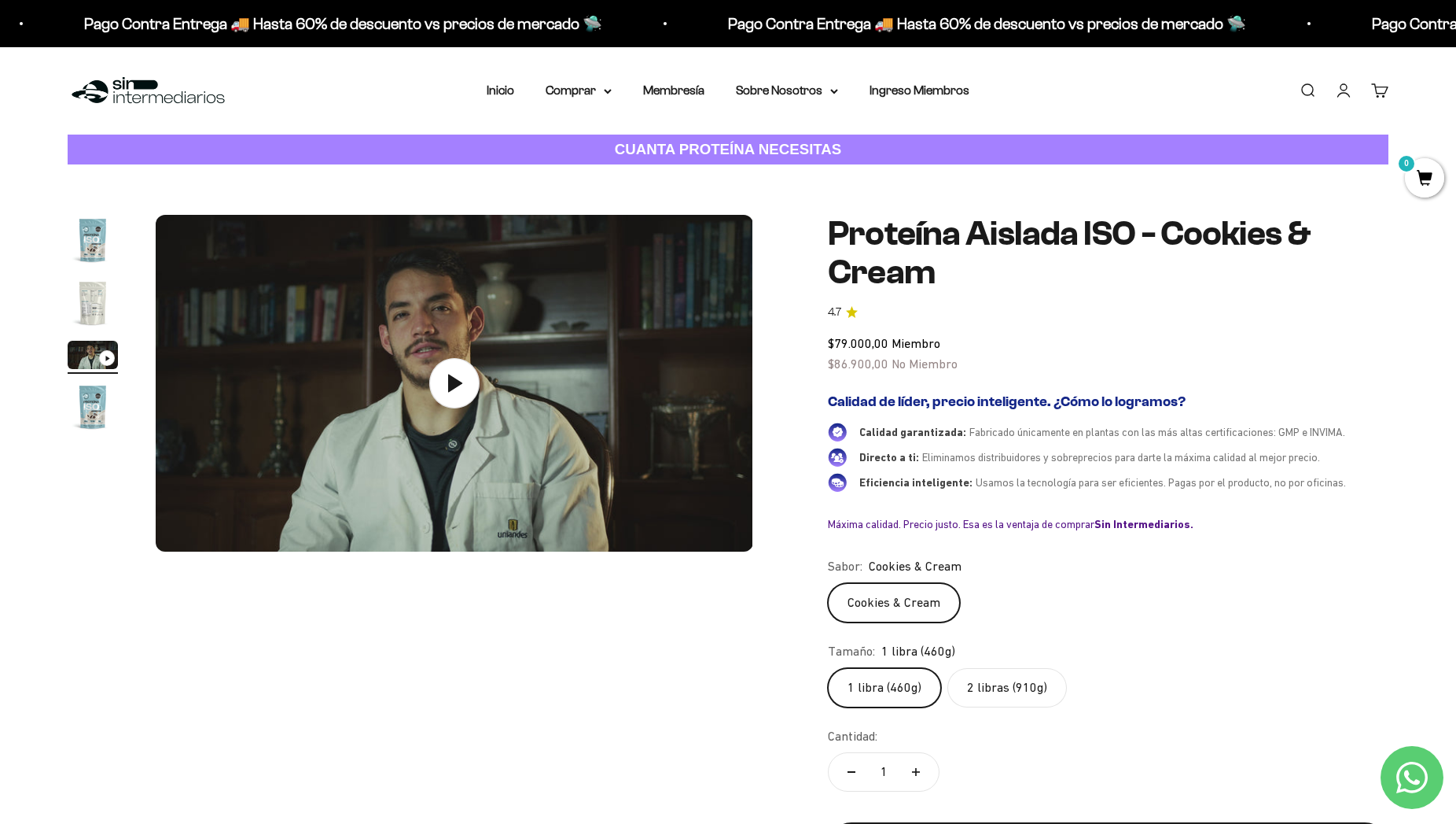
click at [89, 308] on img "Ir al artículo 2" at bounding box center [92, 303] width 50 height 50
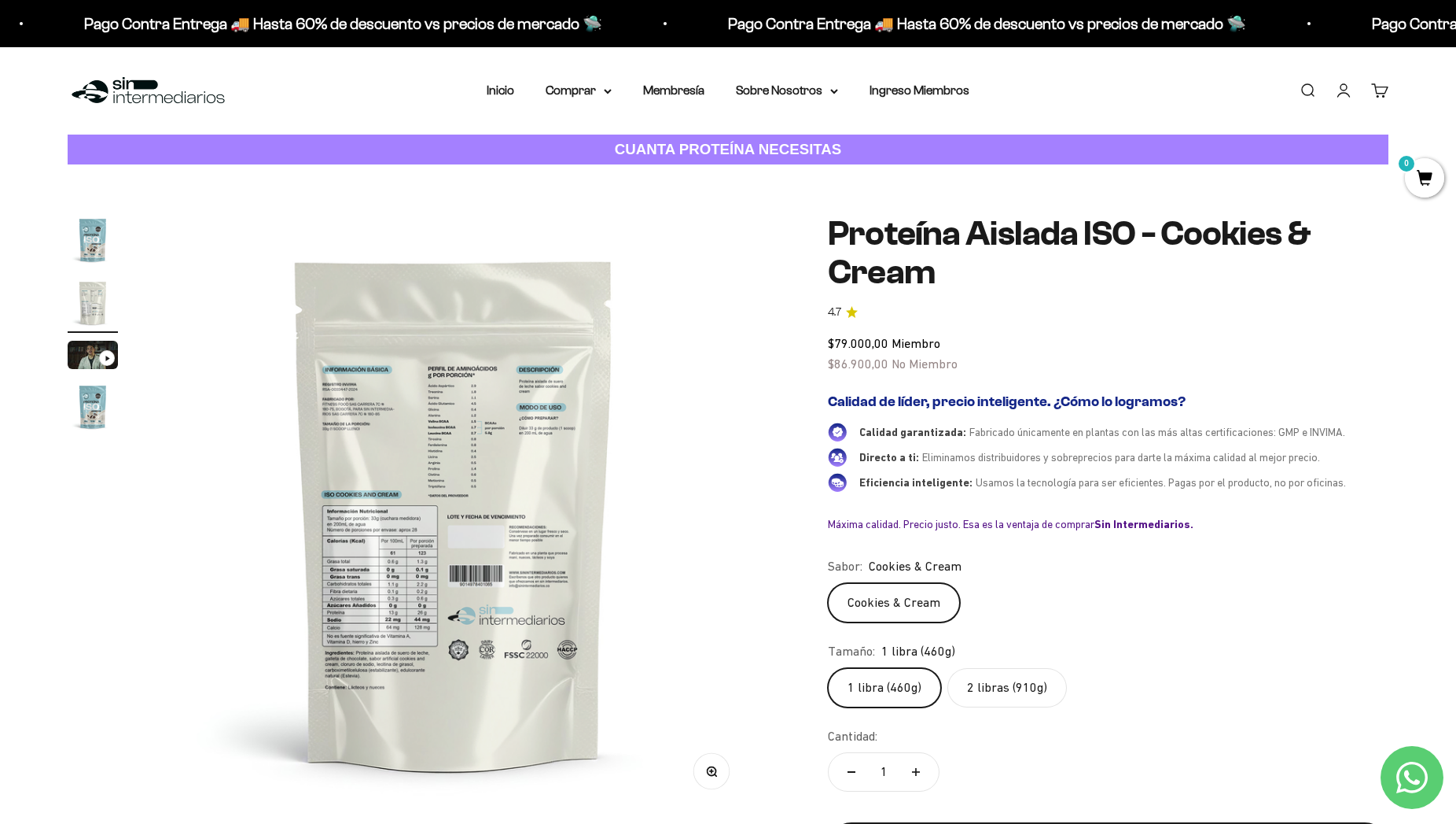
scroll to position [0, 615]
click at [702, 782] on button "Zoom" at bounding box center [711, 771] width 35 height 35
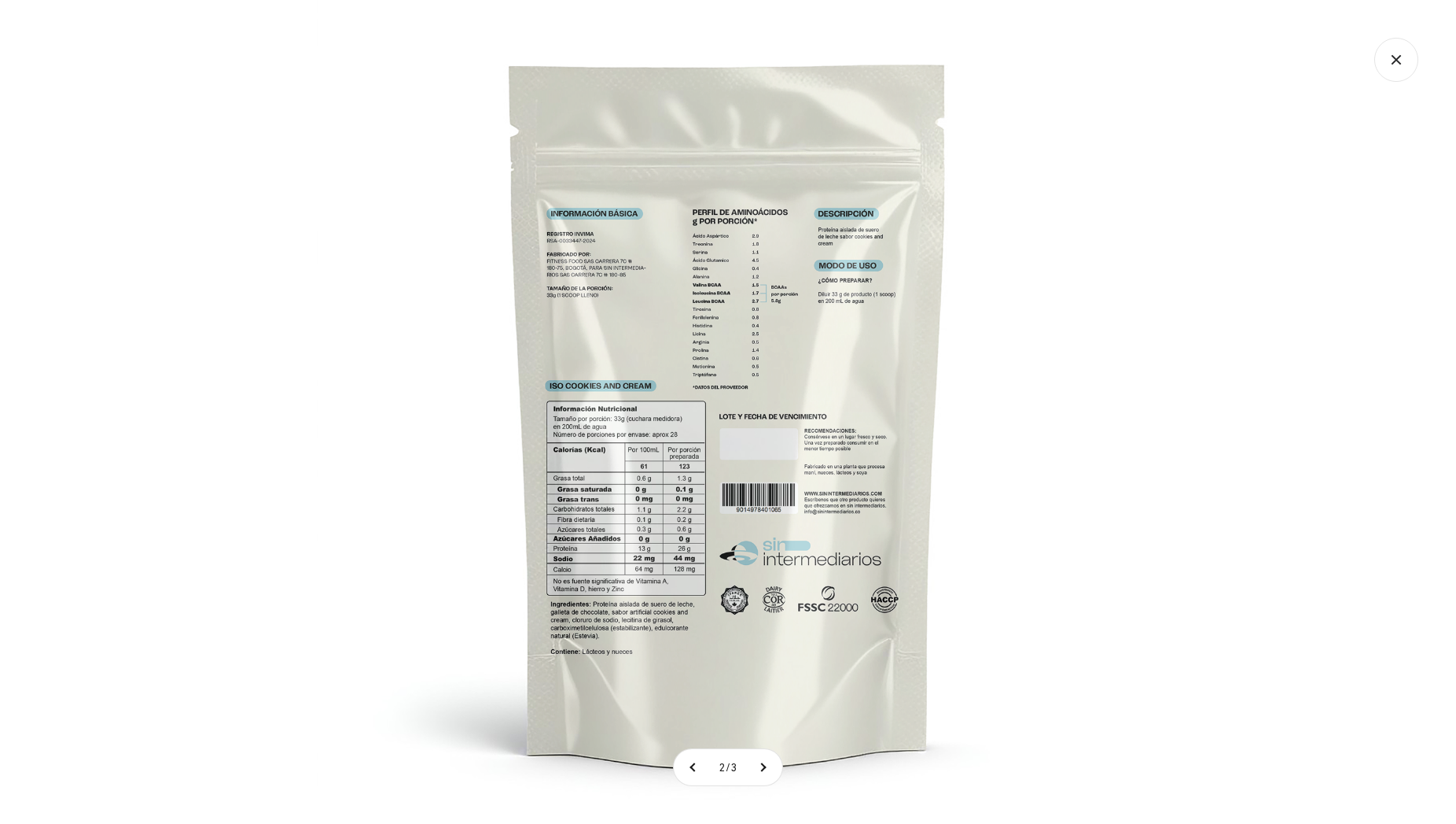
click at [762, 519] on img at bounding box center [728, 412] width 824 height 824
